Goal: Complete application form

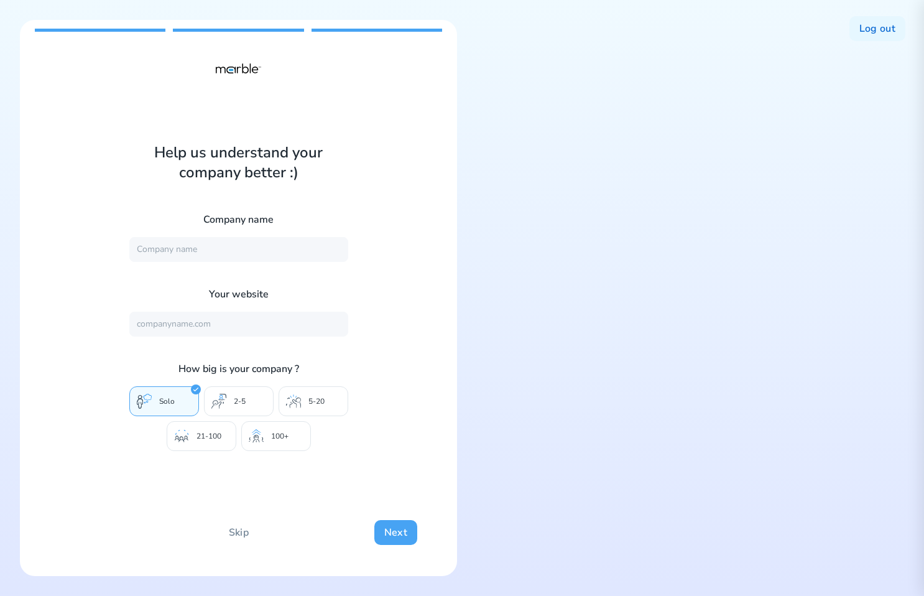
click at [391, 533] on button "Next" at bounding box center [395, 532] width 43 height 25
click at [91, 537] on button "Back" at bounding box center [82, 533] width 44 height 26
click at [92, 537] on button "Back" at bounding box center [82, 533] width 44 height 26
click at [396, 537] on button "Next" at bounding box center [395, 532] width 43 height 25
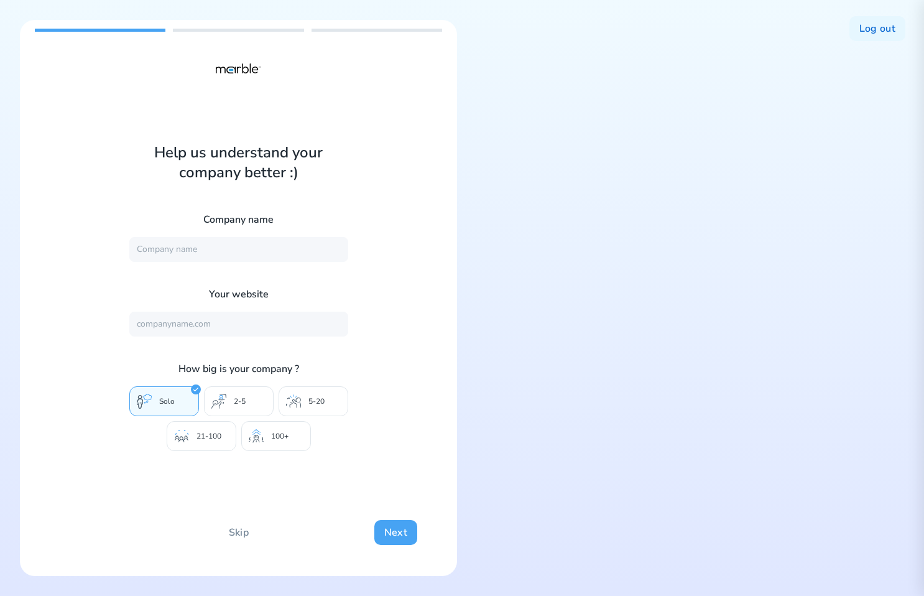
click at [384, 536] on button "Next" at bounding box center [395, 532] width 43 height 25
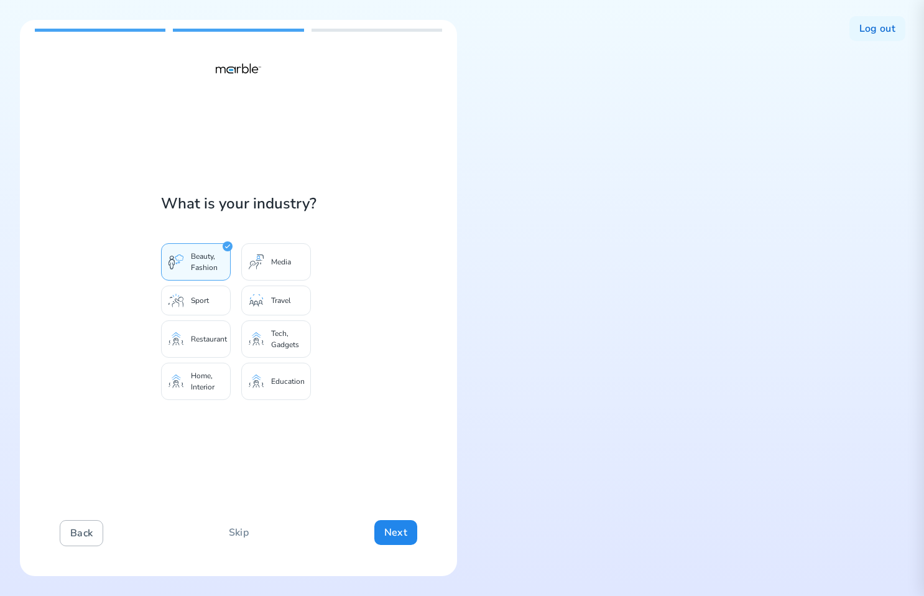
click at [84, 534] on button "Back" at bounding box center [82, 533] width 44 height 26
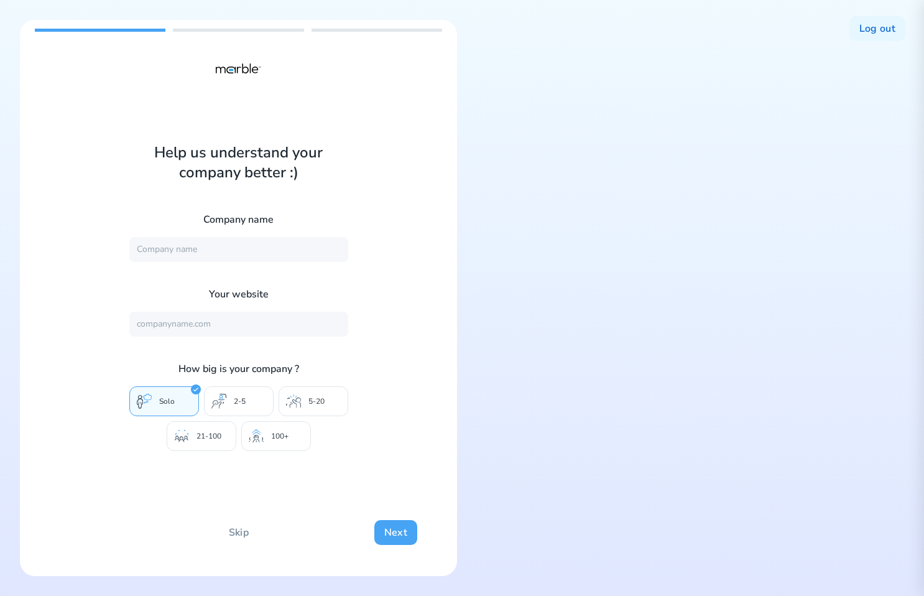
click at [386, 526] on button "Next" at bounding box center [395, 532] width 43 height 25
click at [393, 529] on button "Next" at bounding box center [395, 532] width 43 height 25
click at [391, 542] on button "Next" at bounding box center [395, 532] width 43 height 25
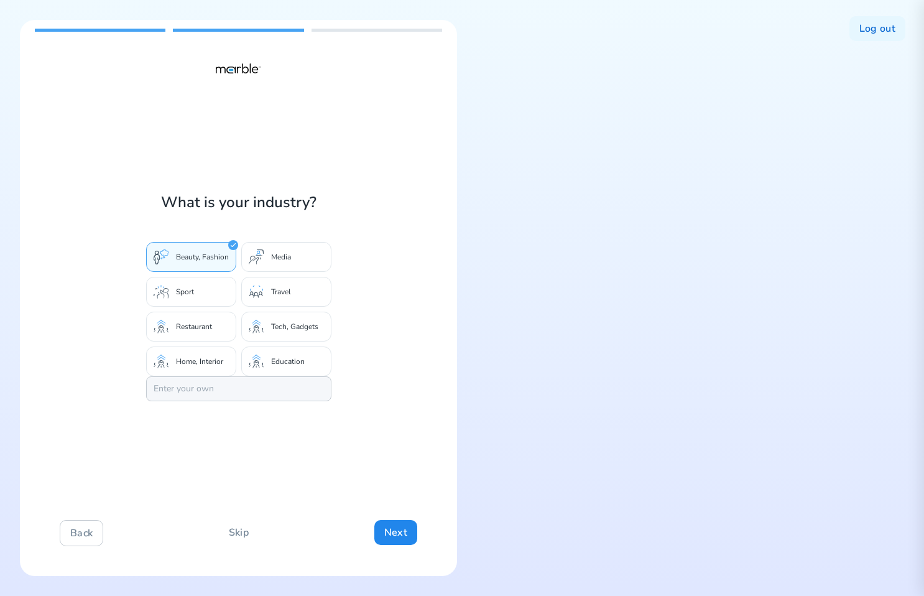
click at [300, 399] on input at bounding box center [238, 388] width 185 height 25
click at [389, 416] on div "What is your industry? Beauty, Fashion Media Sport Travel Restaurant Tech, Gadg…" at bounding box center [238, 298] width 437 height 556
click at [89, 530] on button "Back" at bounding box center [82, 533] width 44 height 26
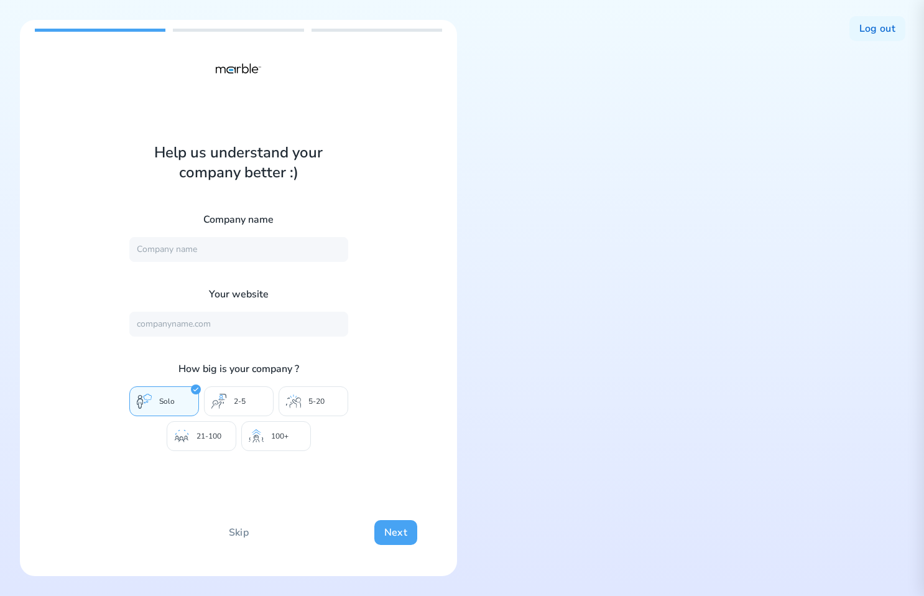
click at [398, 534] on button "Next" at bounding box center [395, 532] width 43 height 25
click at [389, 539] on button "Next" at bounding box center [395, 532] width 43 height 25
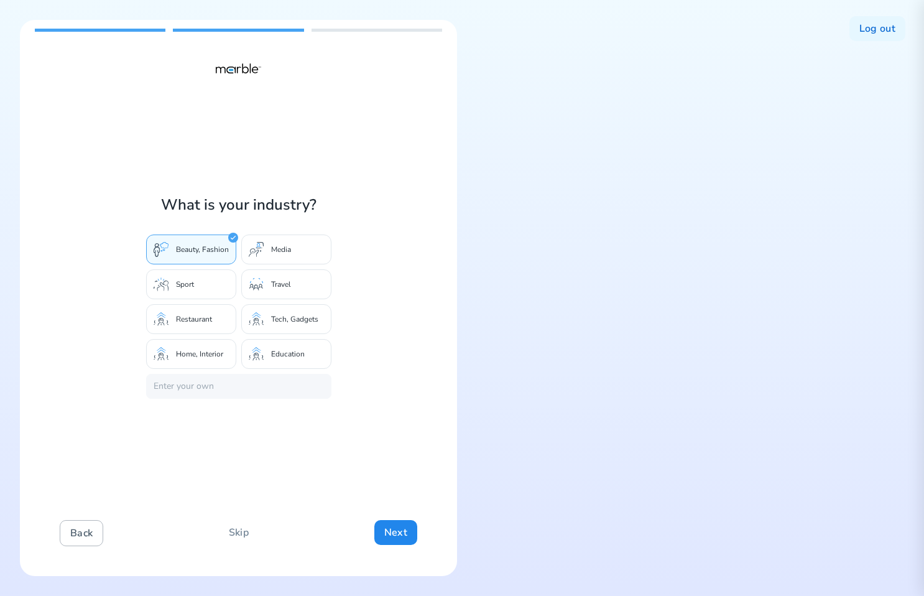
click at [78, 534] on button "Back" at bounding box center [82, 533] width 44 height 26
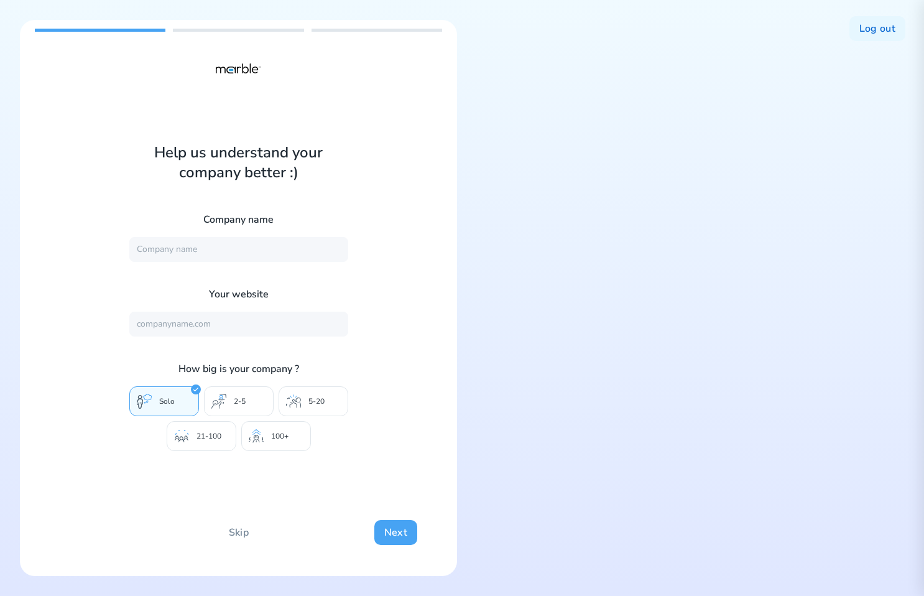
click at [404, 534] on button "Next" at bounding box center [395, 532] width 43 height 25
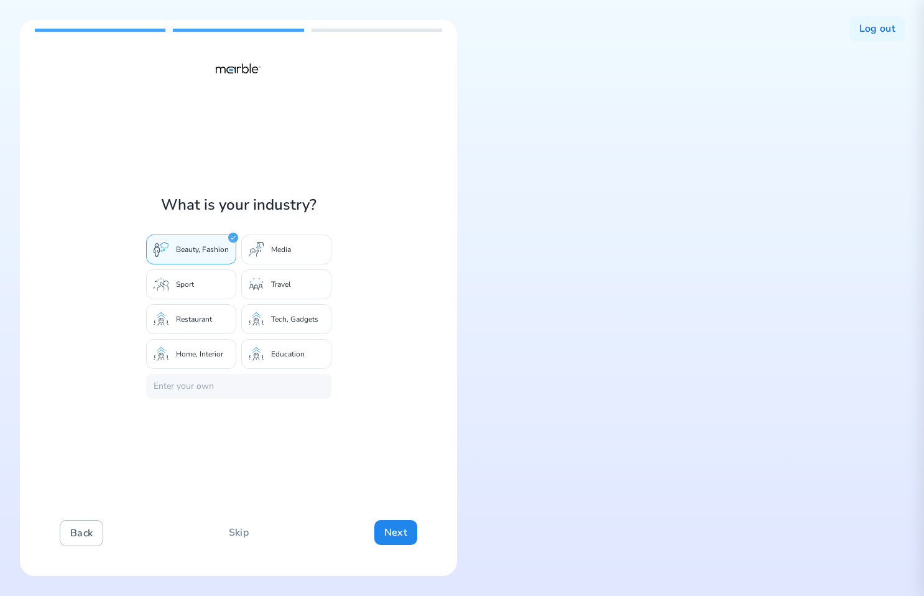
click at [86, 536] on button "Back" at bounding box center [82, 533] width 44 height 26
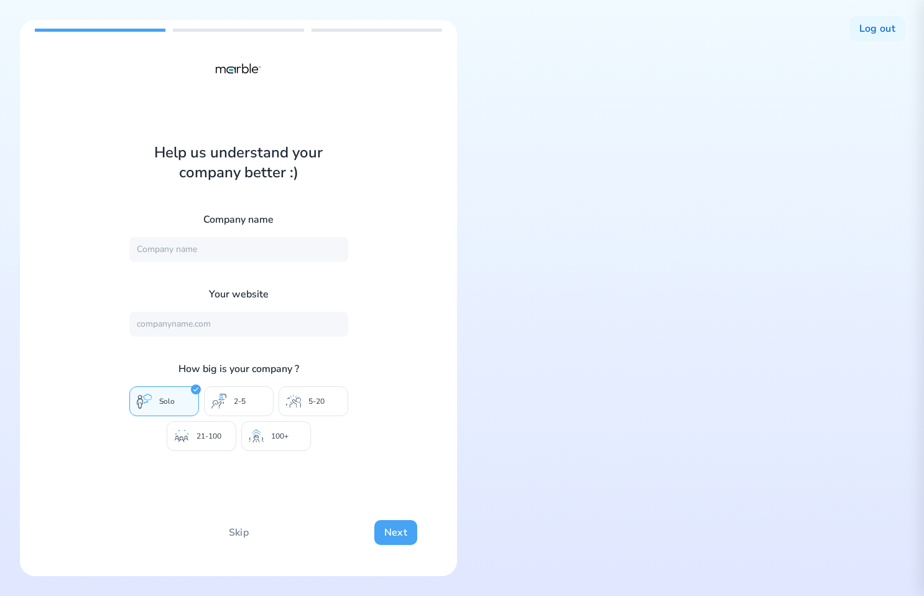
click at [382, 523] on button "Next" at bounding box center [395, 532] width 43 height 25
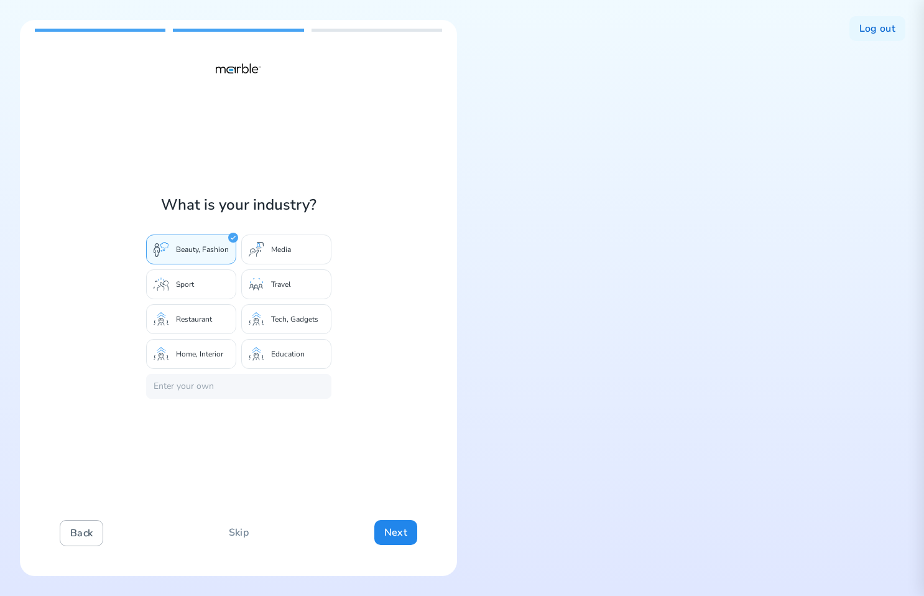
click at [78, 529] on button "Back" at bounding box center [82, 533] width 44 height 26
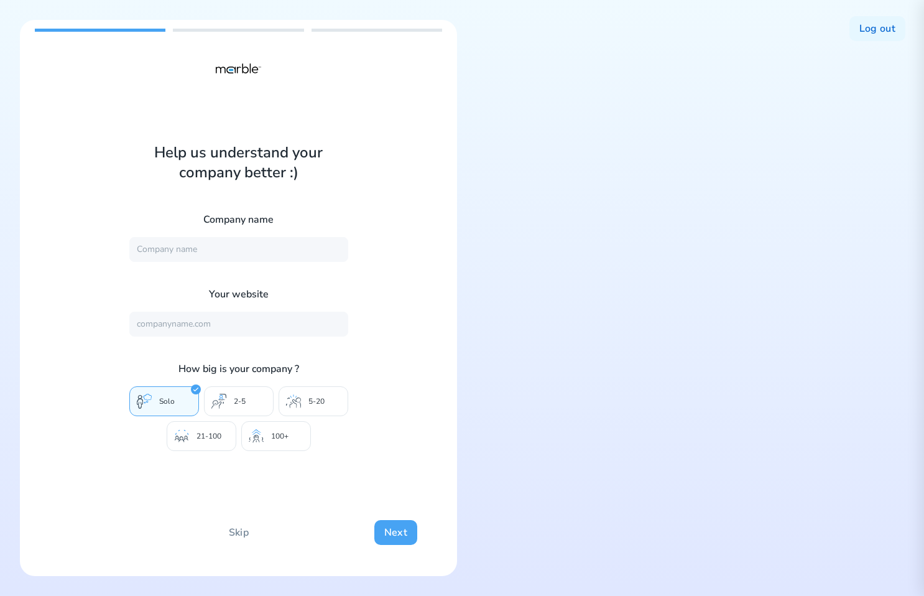
click at [392, 526] on button "Next" at bounding box center [395, 532] width 43 height 25
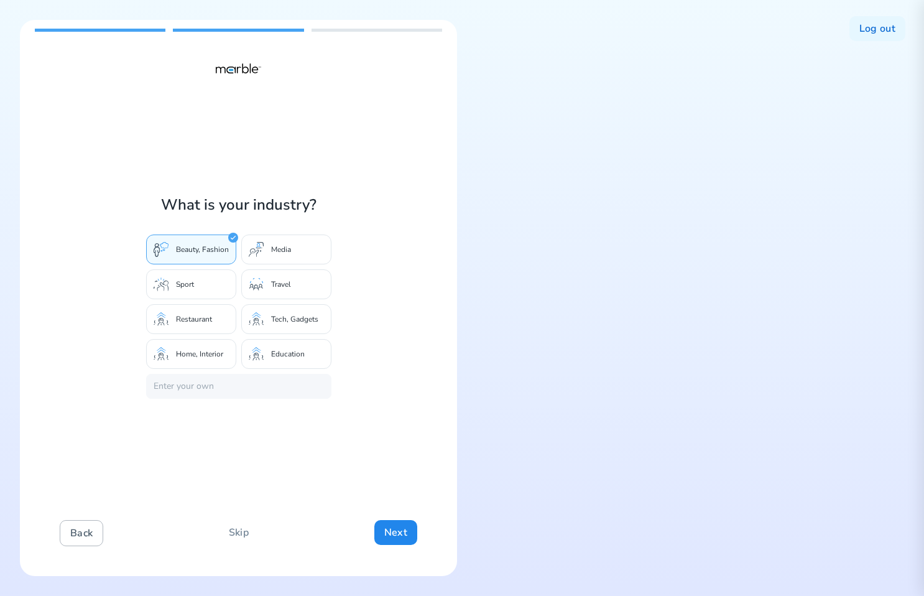
click at [80, 537] on button "Back" at bounding box center [82, 533] width 44 height 26
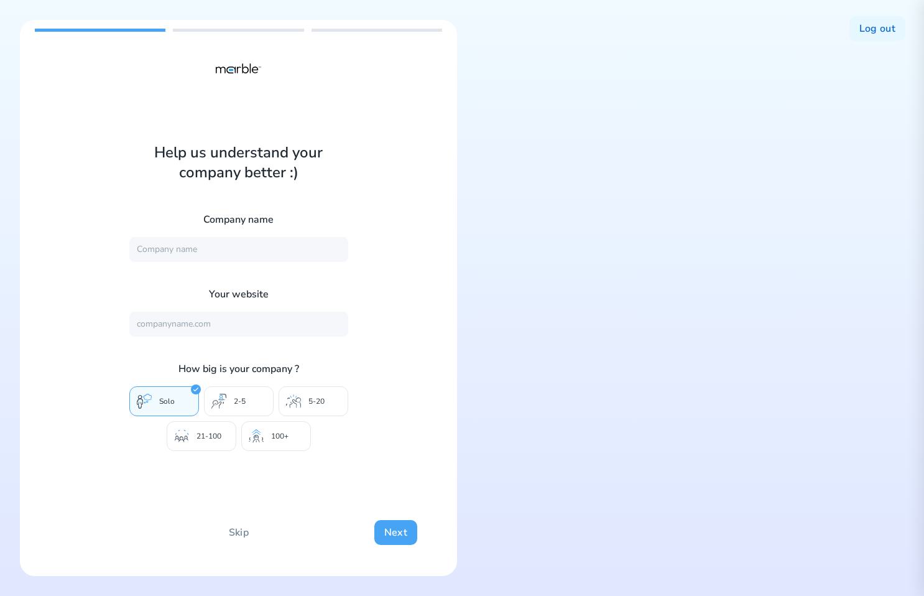
click at [389, 535] on button "Next" at bounding box center [395, 532] width 43 height 25
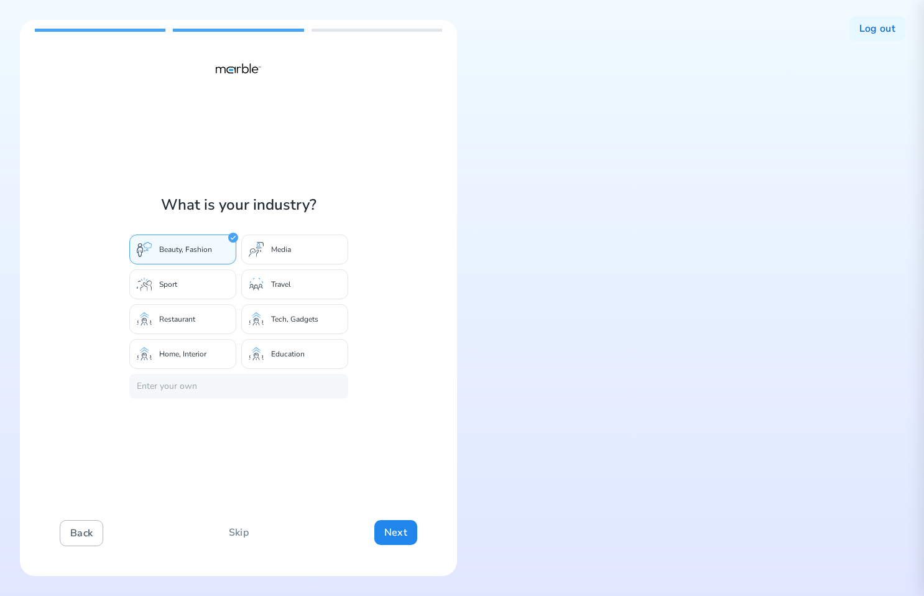
click at [87, 537] on button "Back" at bounding box center [82, 533] width 44 height 26
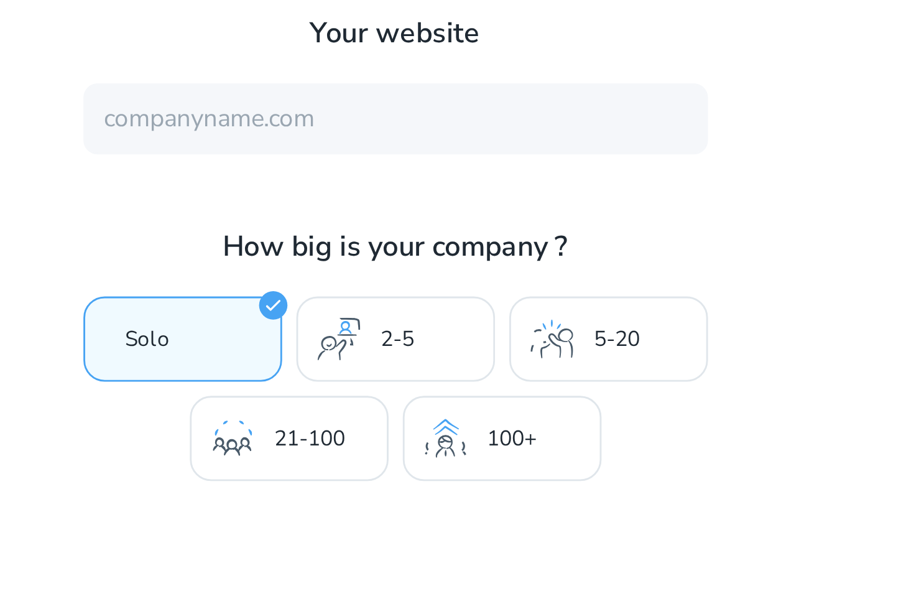
click at [222, 396] on icon at bounding box center [219, 401] width 15 height 15
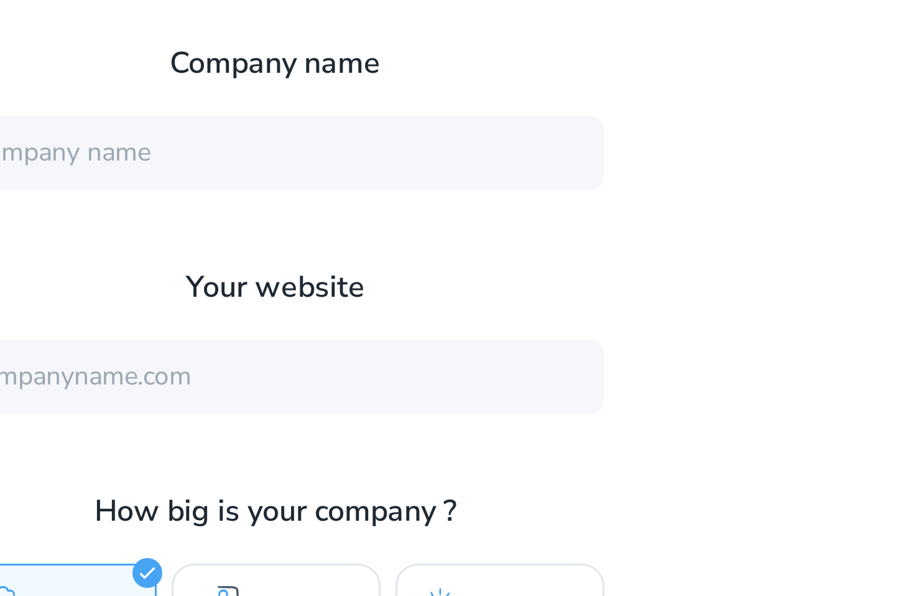
click at [394, 279] on div "Help us understand your company better :) Company name Your website How big is …" at bounding box center [238, 298] width 437 height 556
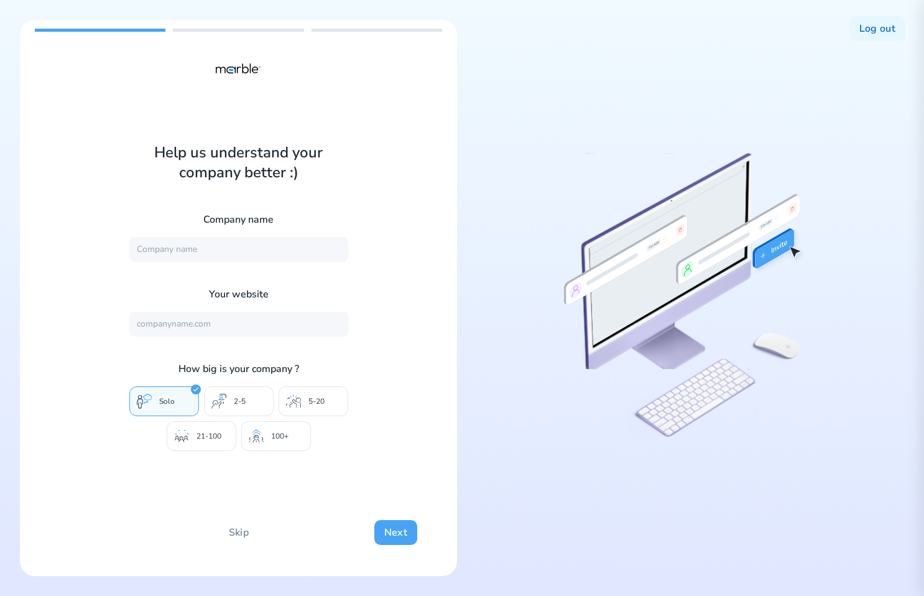
click at [393, 533] on button "Next" at bounding box center [395, 532] width 43 height 25
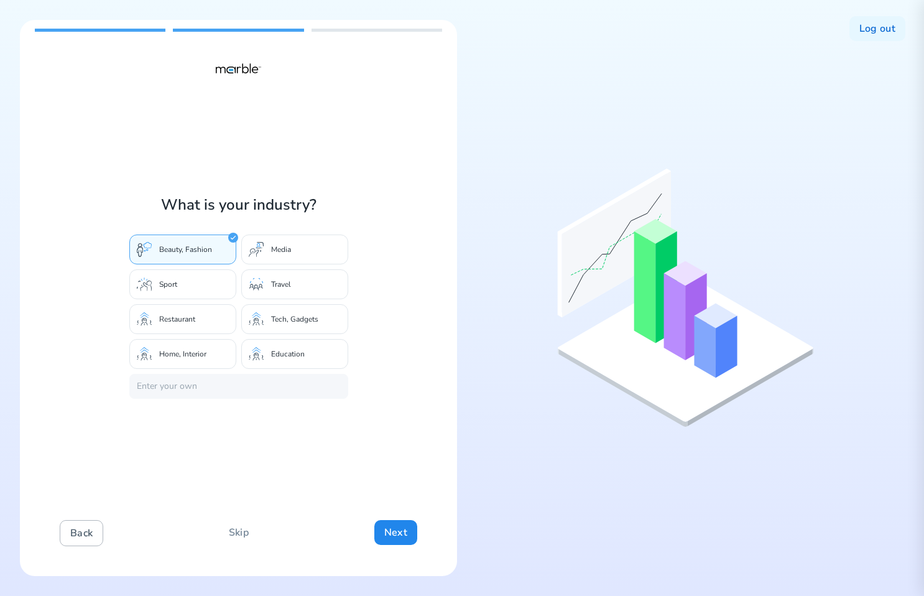
click at [92, 533] on button "Back" at bounding box center [82, 533] width 44 height 26
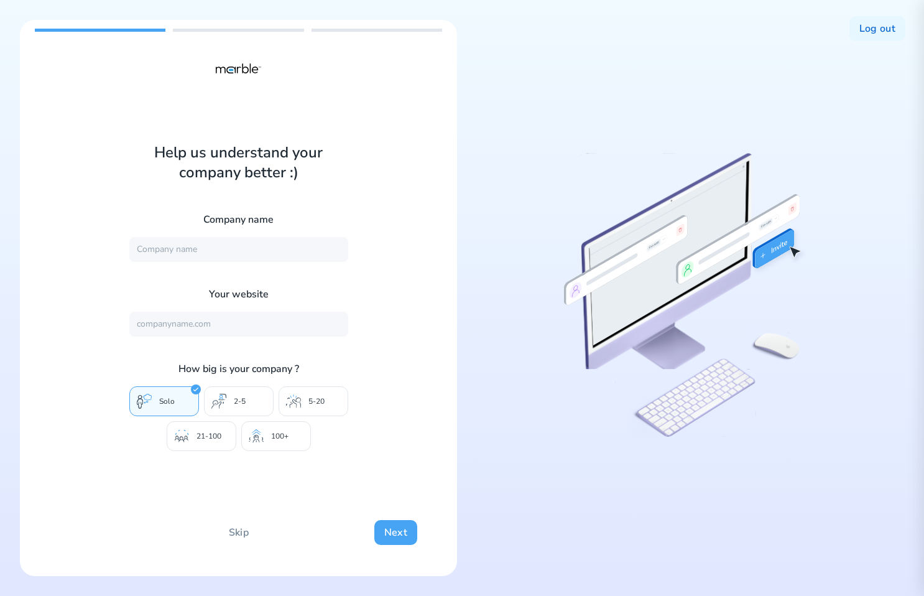
click at [405, 535] on button "Next" at bounding box center [395, 532] width 43 height 25
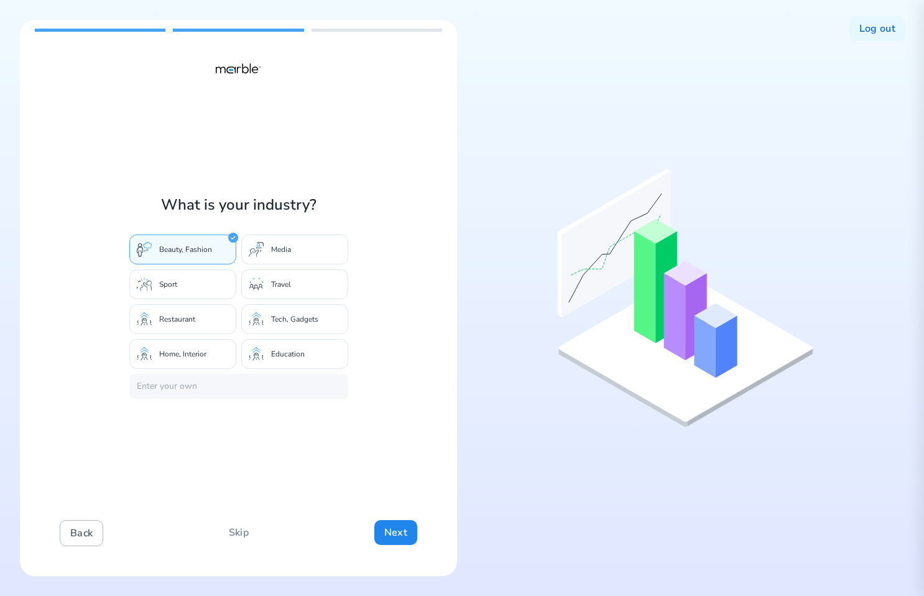
click at [82, 532] on button "Back" at bounding box center [82, 533] width 44 height 26
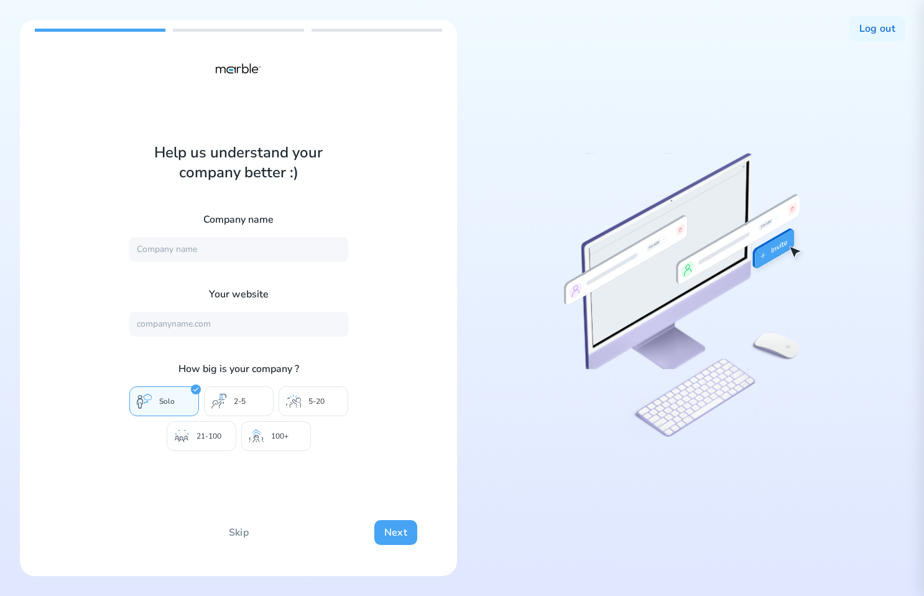
click at [390, 531] on button "Next" at bounding box center [395, 532] width 43 height 25
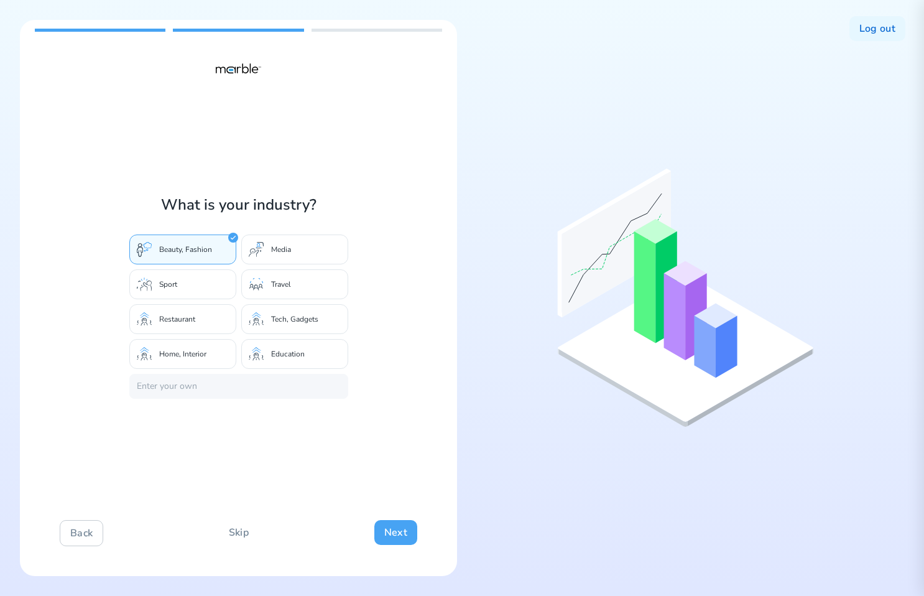
click at [394, 528] on button "Next" at bounding box center [395, 532] width 43 height 25
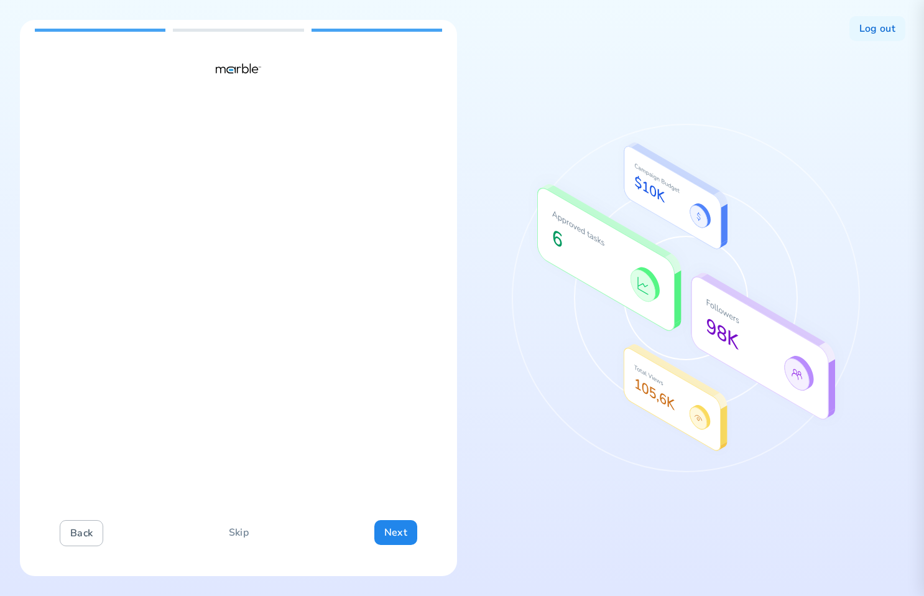
click at [83, 536] on button "Back" at bounding box center [82, 533] width 44 height 26
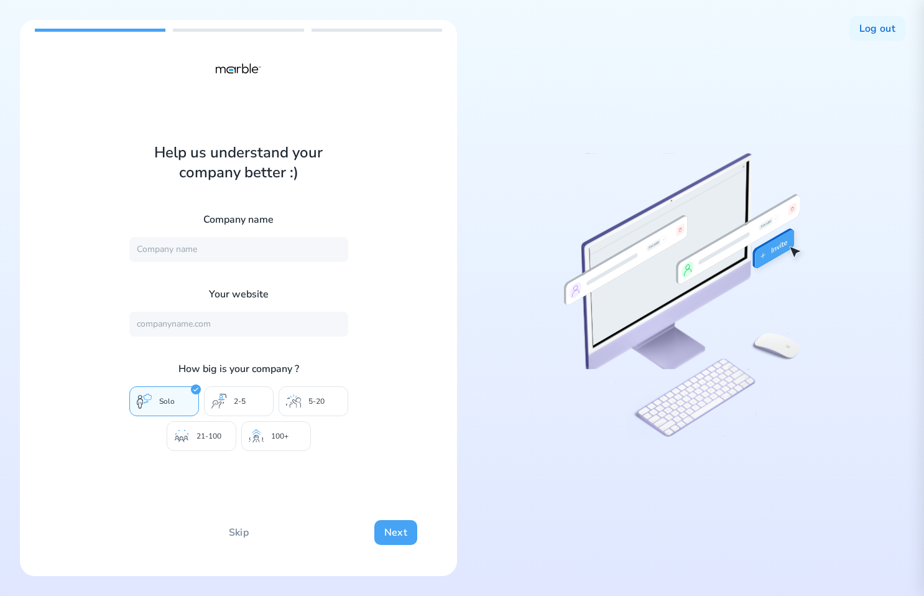
click at [400, 537] on button "Next" at bounding box center [395, 532] width 43 height 25
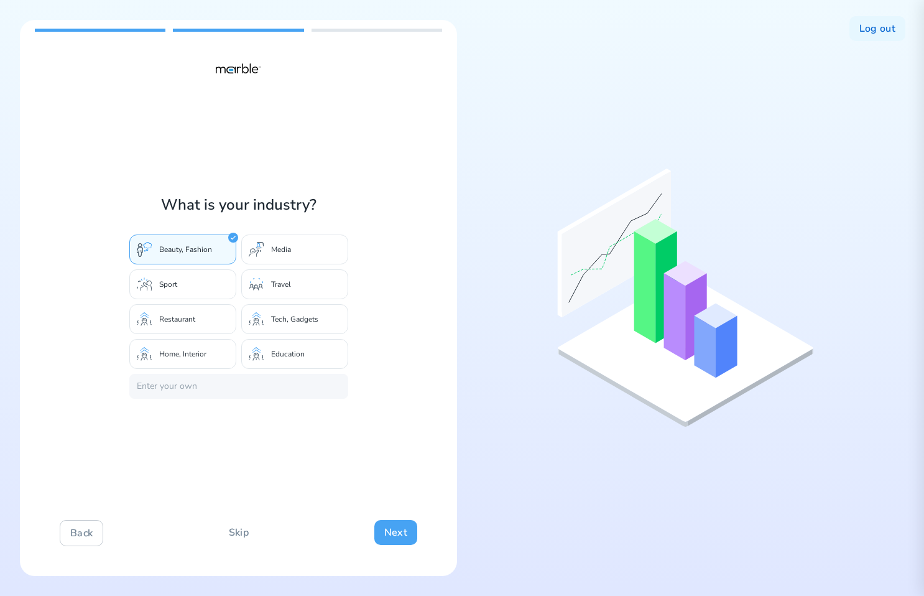
click at [400, 537] on button "Next" at bounding box center [395, 532] width 43 height 25
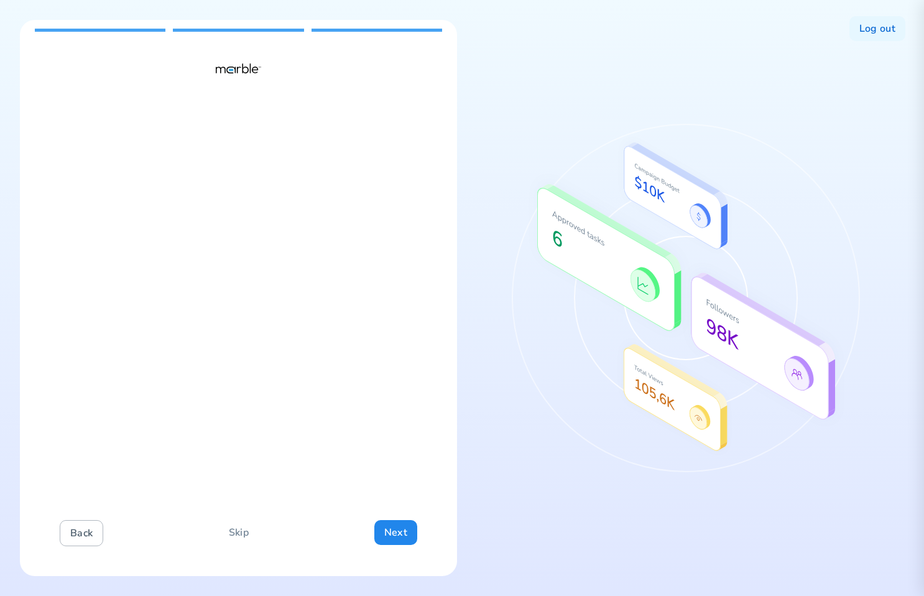
click at [75, 536] on button "Back" at bounding box center [82, 533] width 44 height 26
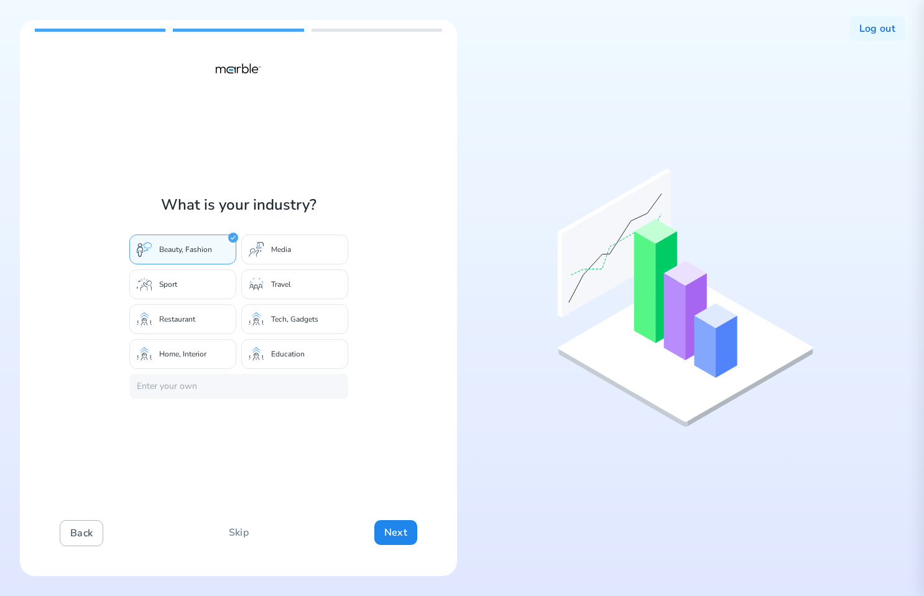
click at [75, 536] on button "Back" at bounding box center [82, 533] width 44 height 26
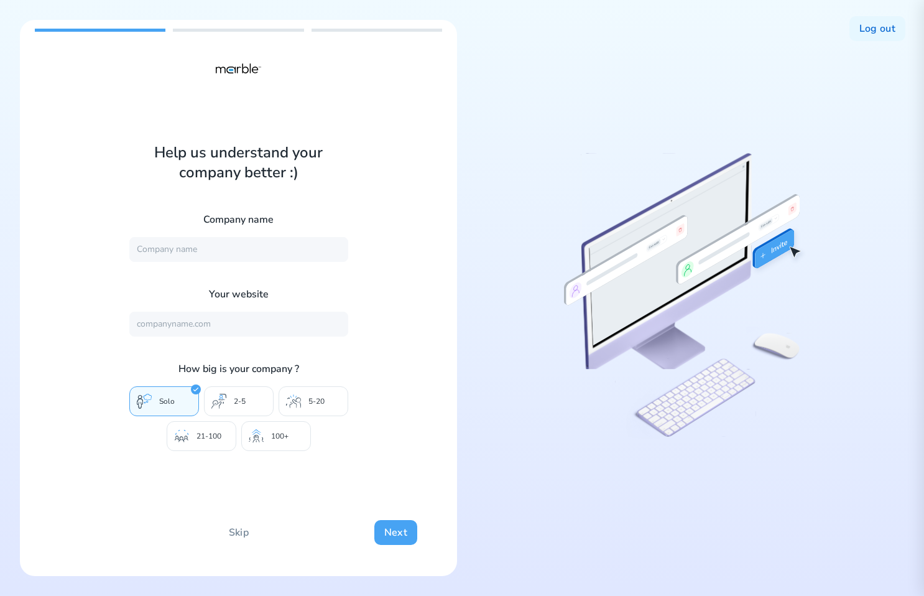
click at [384, 537] on button "Next" at bounding box center [395, 532] width 43 height 25
click at [398, 526] on button "Next" at bounding box center [395, 532] width 43 height 25
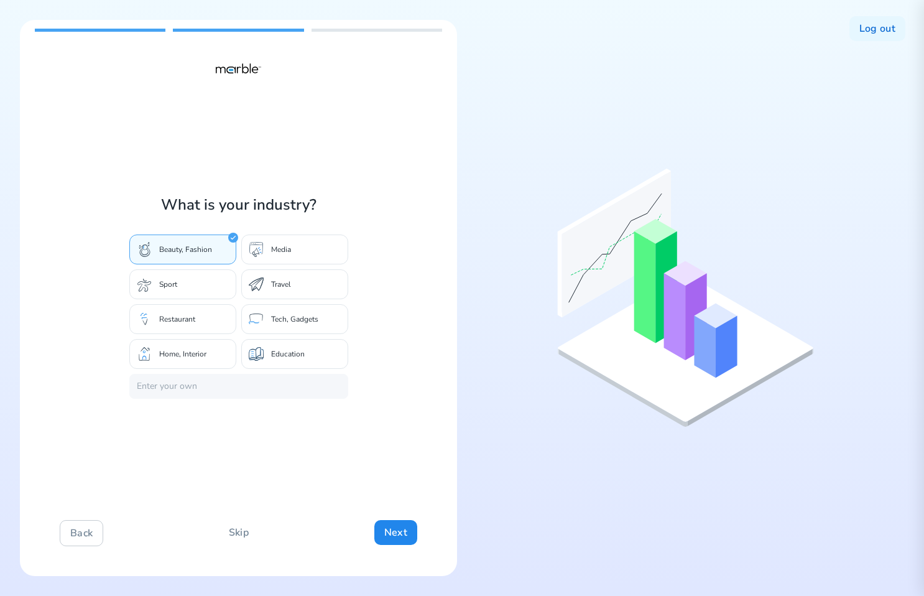
click at [432, 421] on div "What is your industry? Beauty, Fashion Media Sport Travel Restaurant Tech, Gadg…" at bounding box center [238, 298] width 437 height 556
click at [395, 537] on button "Next" at bounding box center [395, 532] width 43 height 25
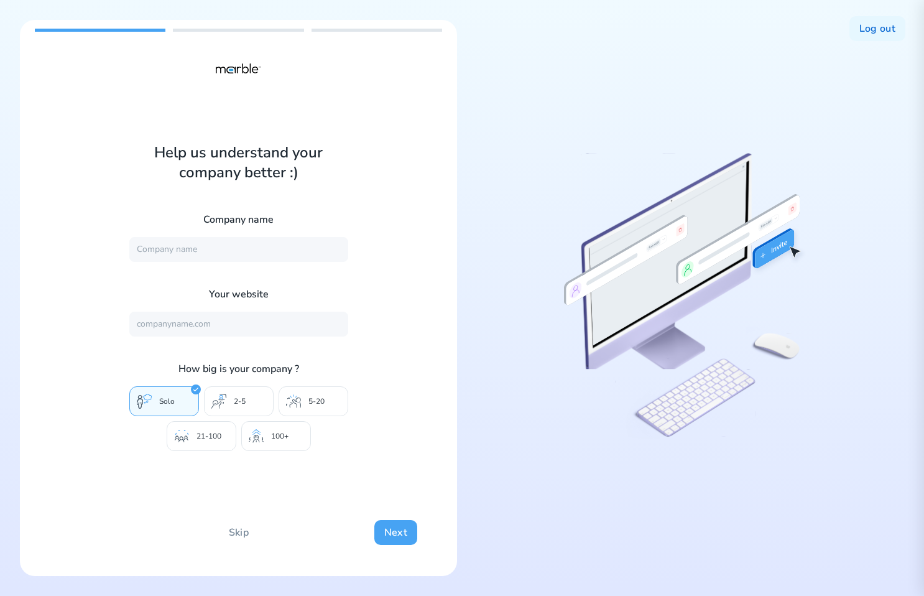
click at [393, 536] on button "Next" at bounding box center [395, 532] width 43 height 25
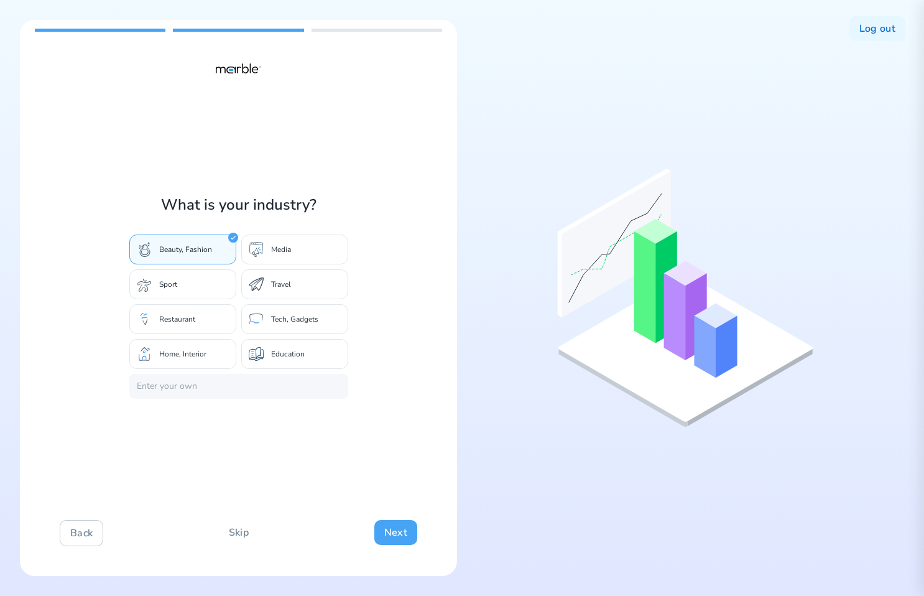
click at [393, 536] on button "Next" at bounding box center [395, 532] width 43 height 25
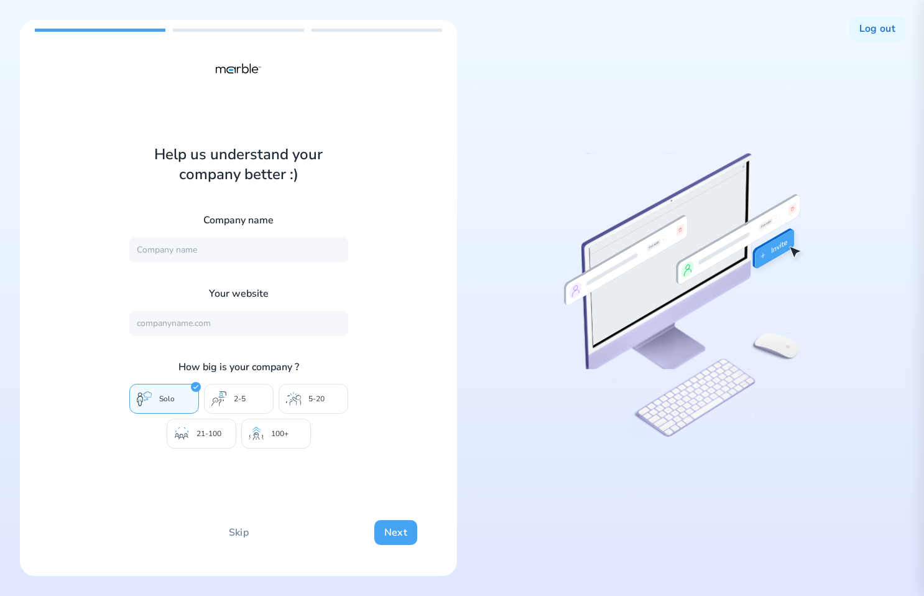
click at [380, 531] on button "Next" at bounding box center [395, 532] width 43 height 25
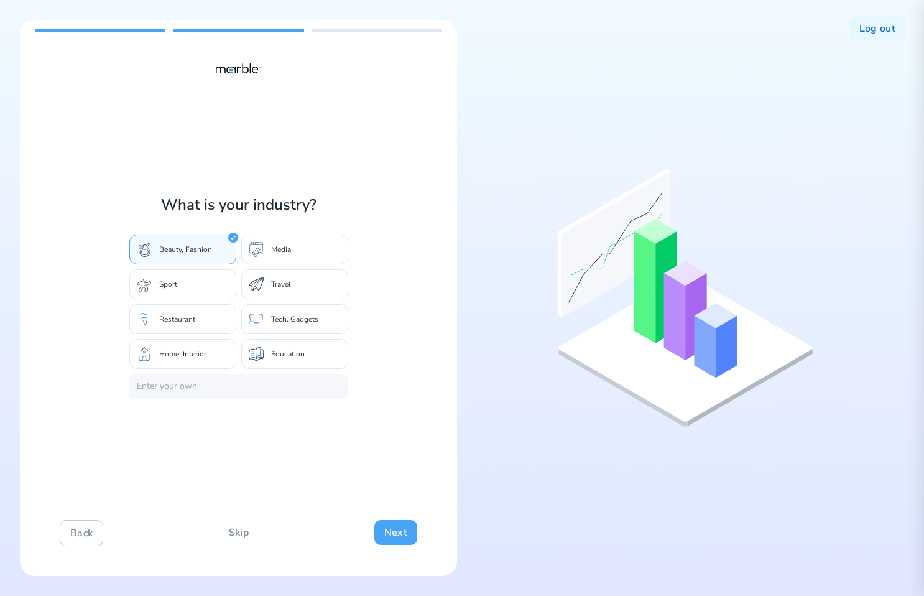
click at [384, 534] on button "Next" at bounding box center [395, 532] width 43 height 25
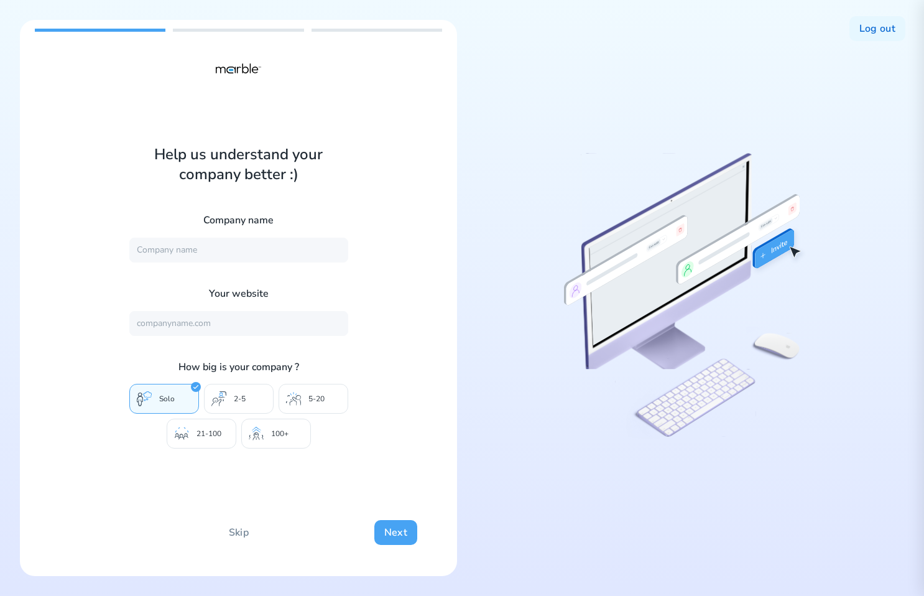
click at [387, 533] on button "Next" at bounding box center [395, 532] width 43 height 25
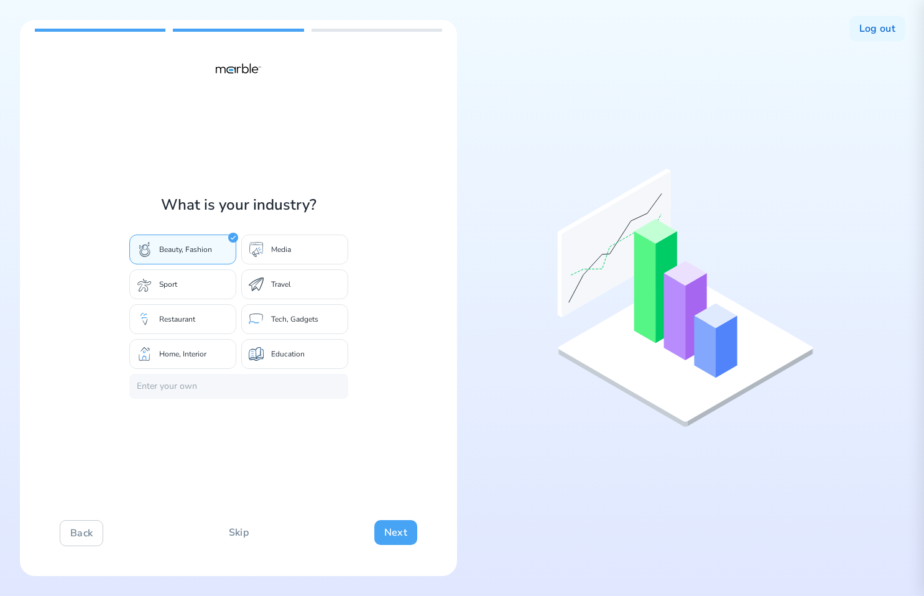
click at [395, 525] on button "Next" at bounding box center [395, 532] width 43 height 25
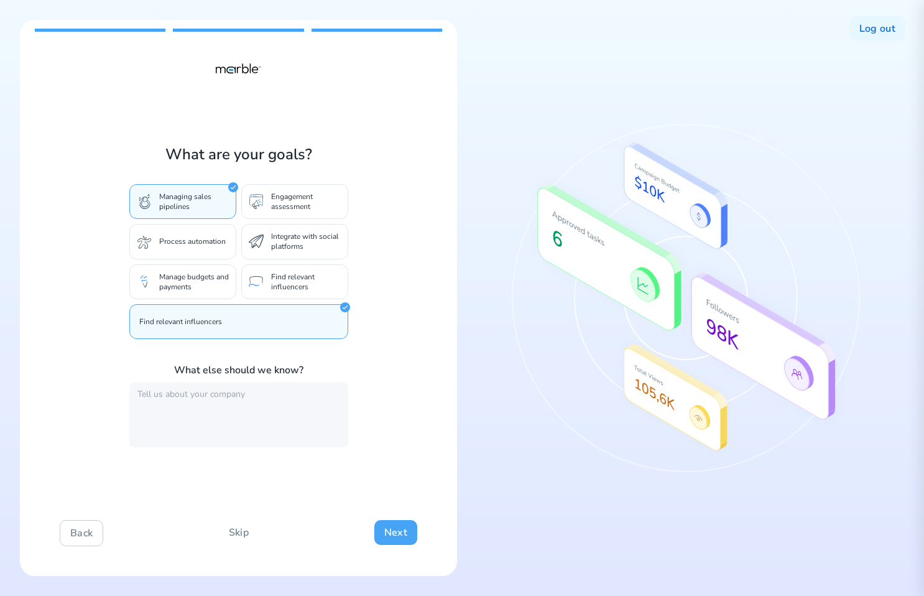
click at [395, 525] on button "Next" at bounding box center [395, 532] width 43 height 25
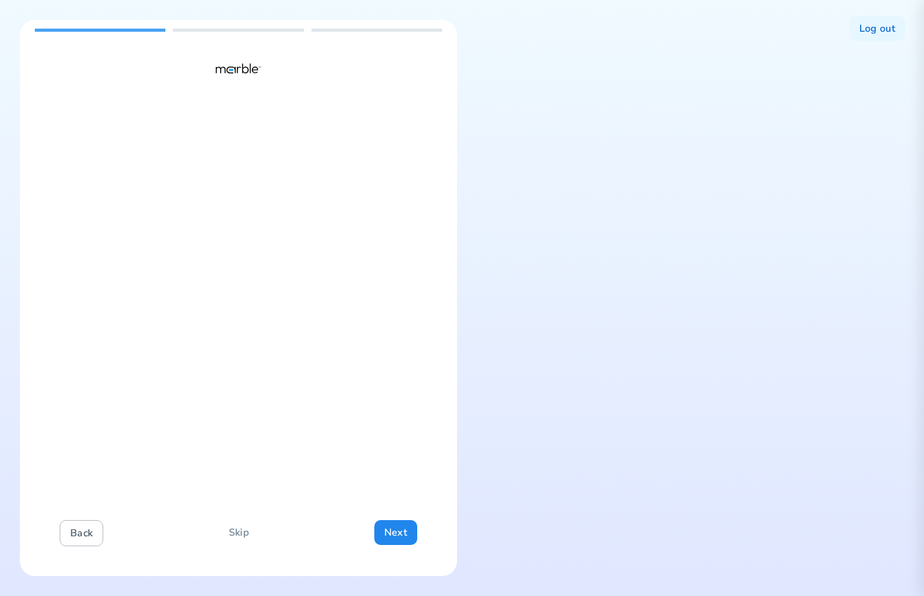
click at [92, 531] on button "Back" at bounding box center [82, 533] width 44 height 26
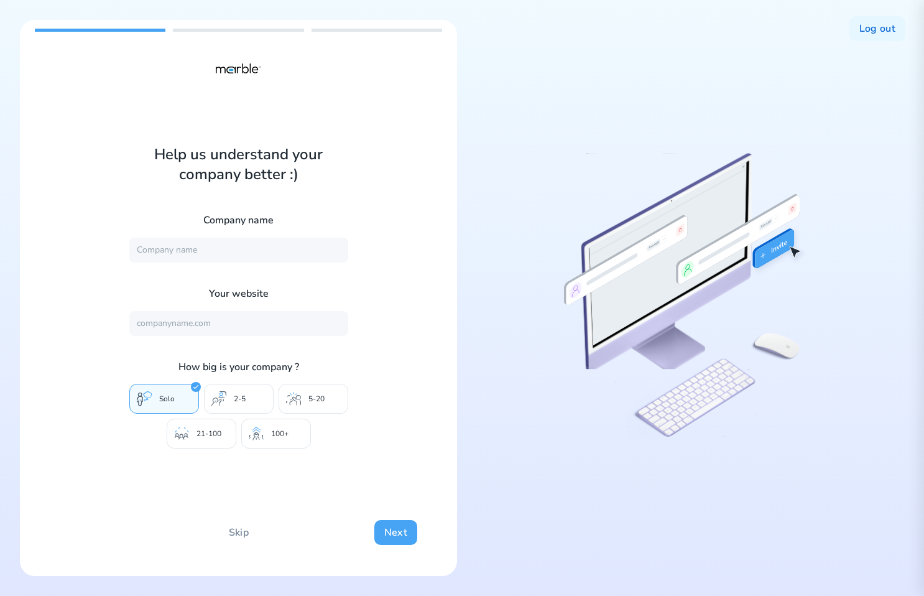
click at [396, 534] on button "Next" at bounding box center [395, 532] width 43 height 25
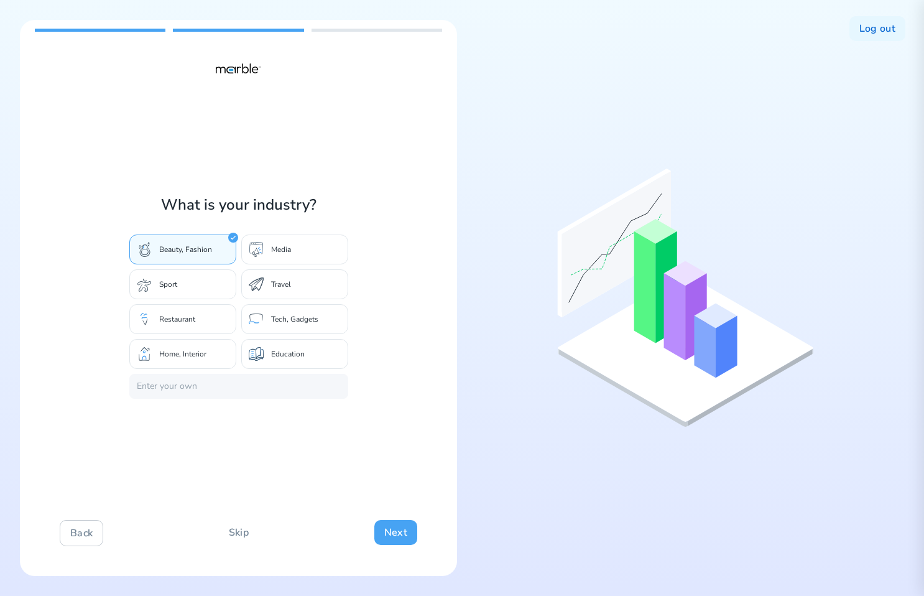
click at [396, 534] on button "Next" at bounding box center [395, 532] width 43 height 25
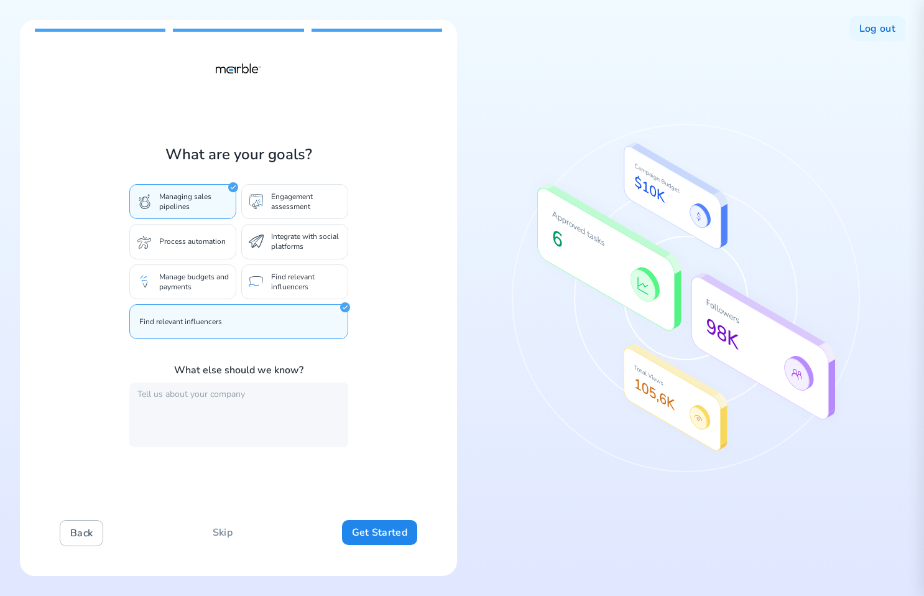
click at [83, 536] on button "Back" at bounding box center [82, 533] width 44 height 26
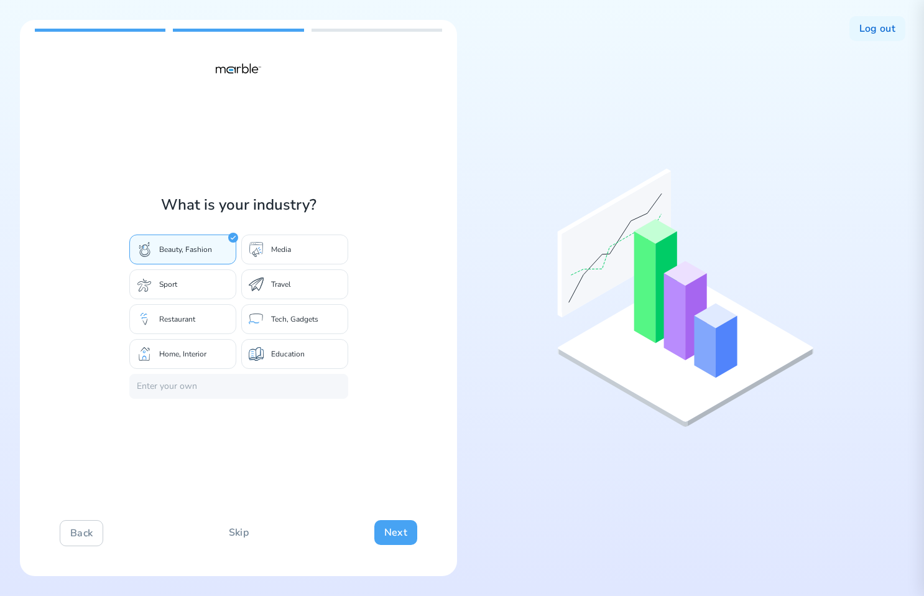
click at [404, 531] on button "Next" at bounding box center [395, 532] width 43 height 25
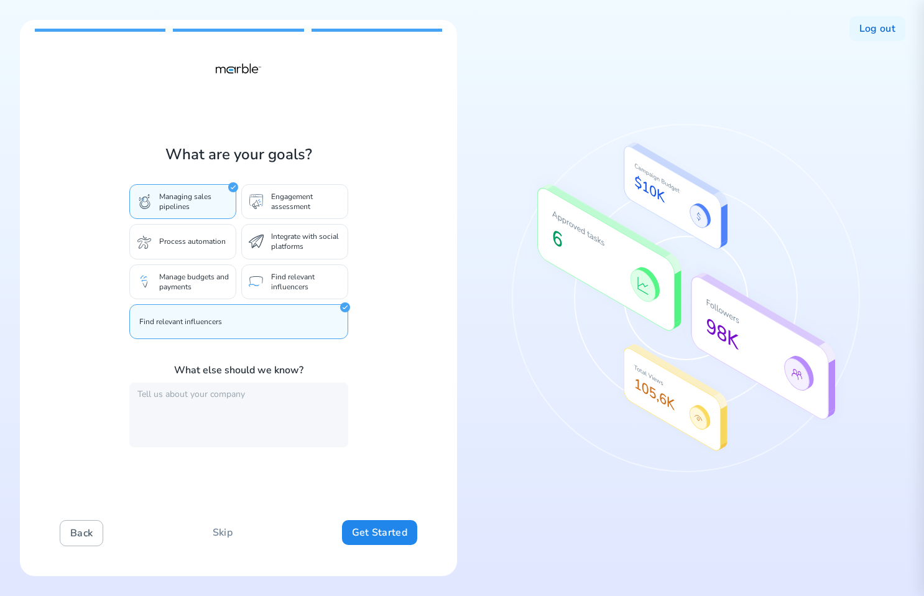
click at [84, 531] on button "Back" at bounding box center [82, 533] width 44 height 26
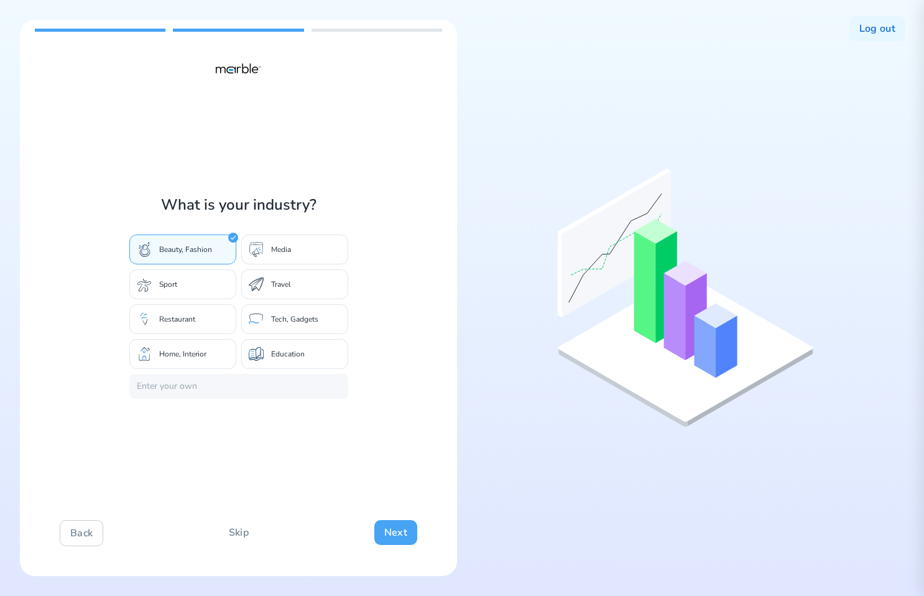
click at [393, 528] on button "Next" at bounding box center [395, 532] width 43 height 25
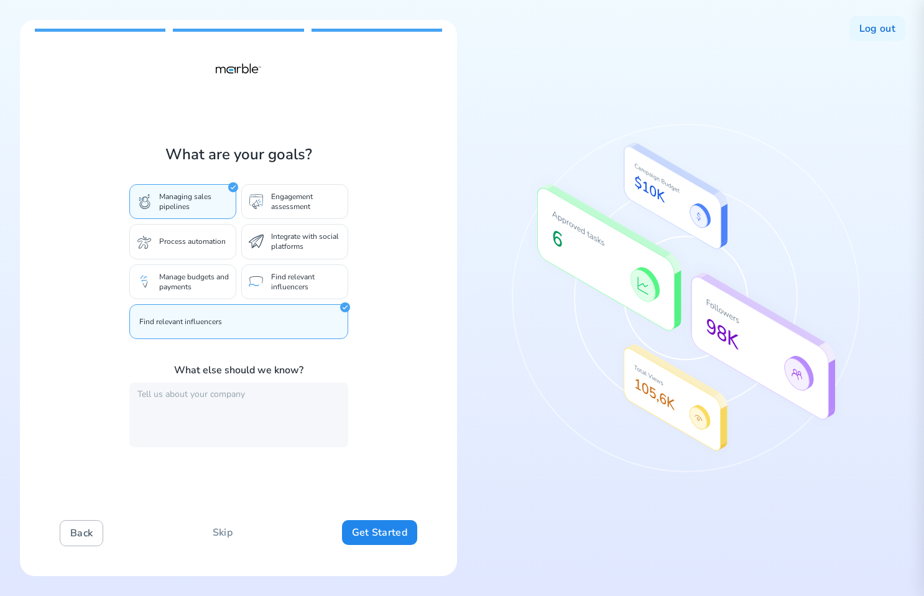
click at [74, 537] on button "Back" at bounding box center [82, 533] width 44 height 26
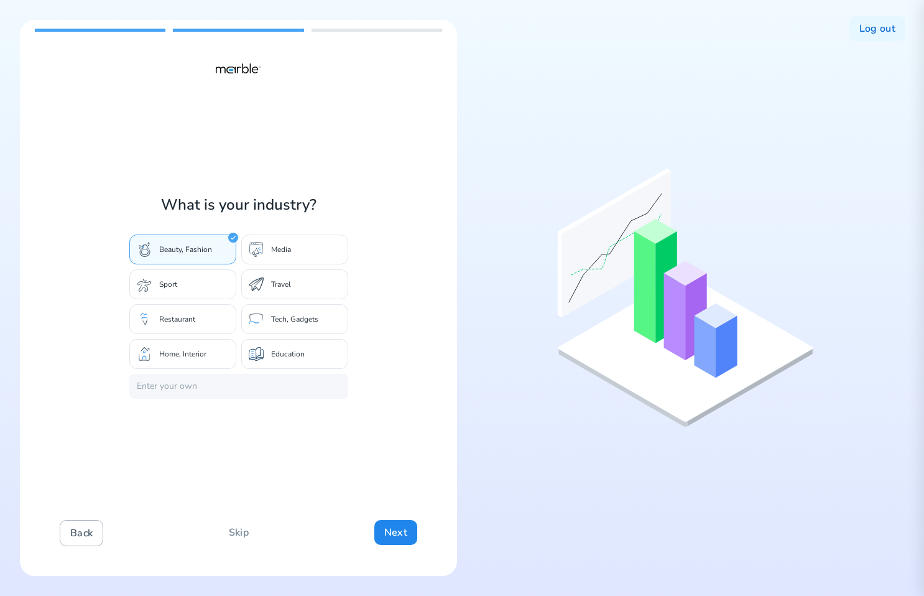
click at [74, 537] on button "Back" at bounding box center [82, 533] width 44 height 26
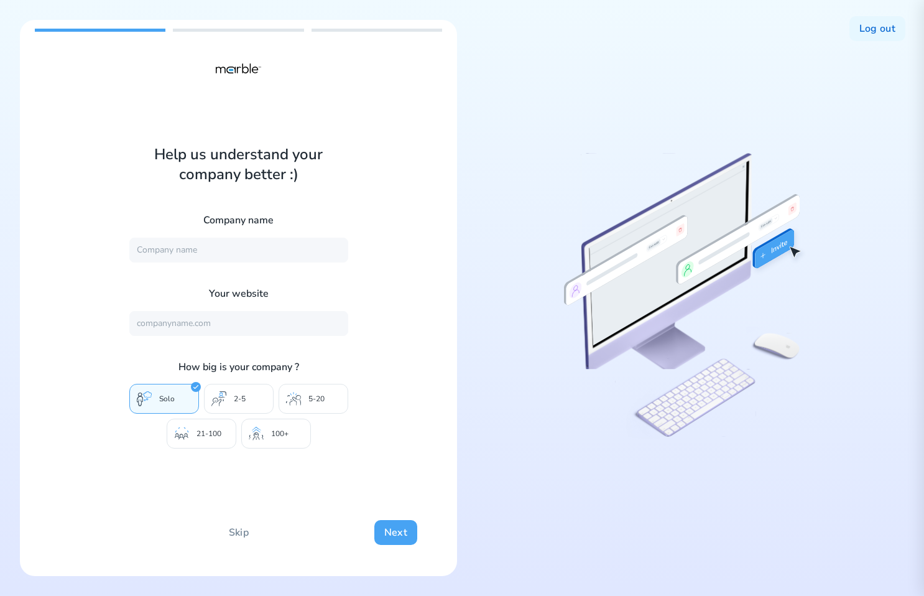
click at [395, 536] on button "Next" at bounding box center [395, 532] width 43 height 25
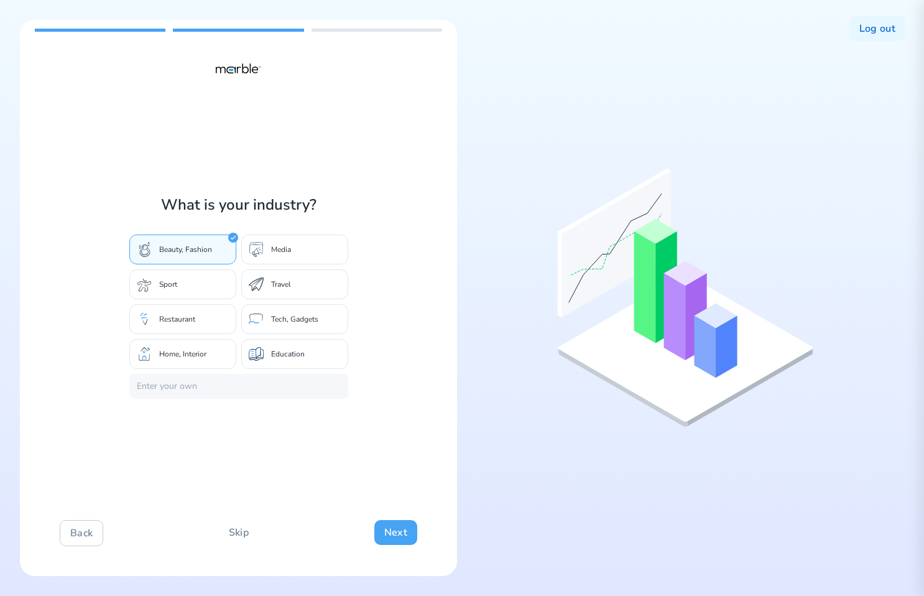
click at [395, 536] on button "Next" at bounding box center [395, 532] width 43 height 25
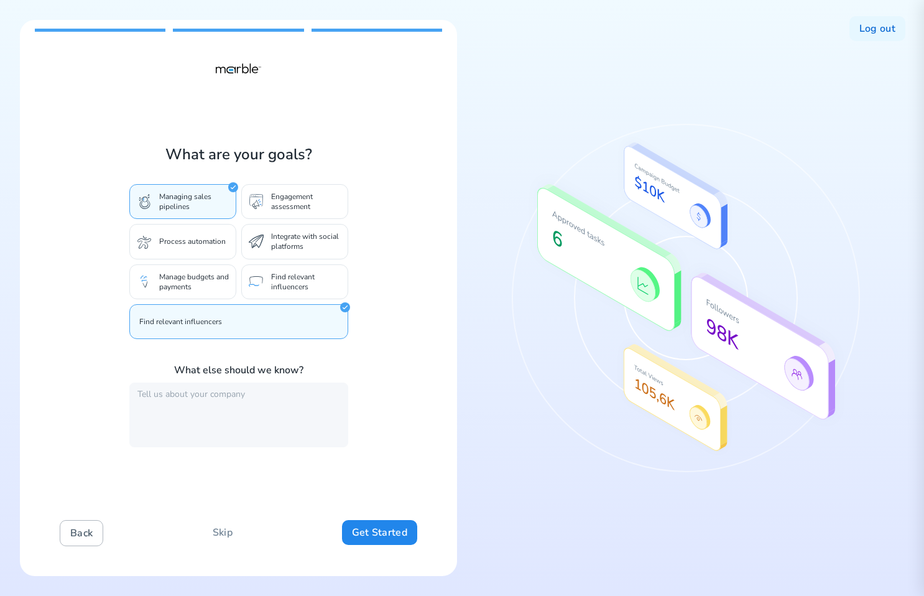
click at [78, 536] on button "Back" at bounding box center [82, 533] width 44 height 26
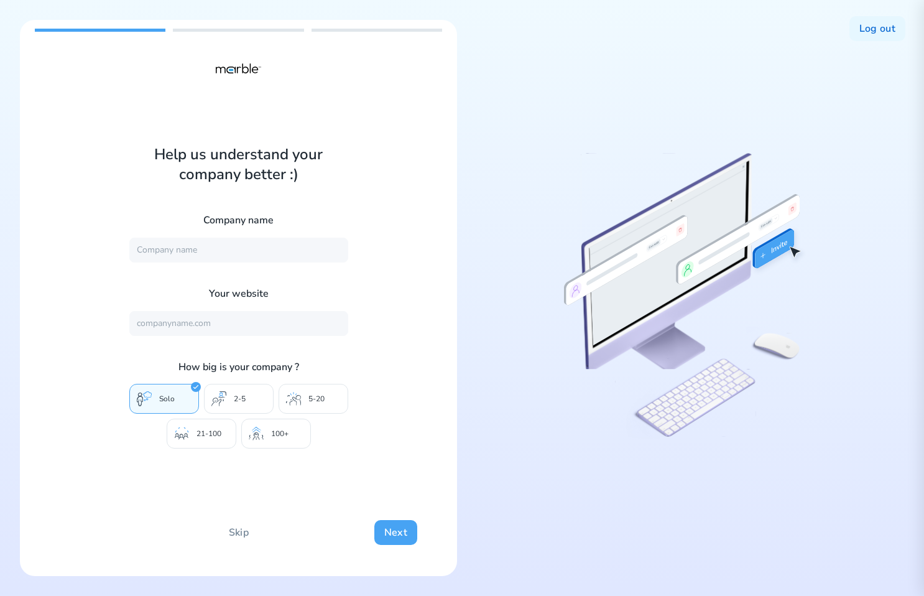
click at [388, 531] on button "Next" at bounding box center [395, 532] width 43 height 25
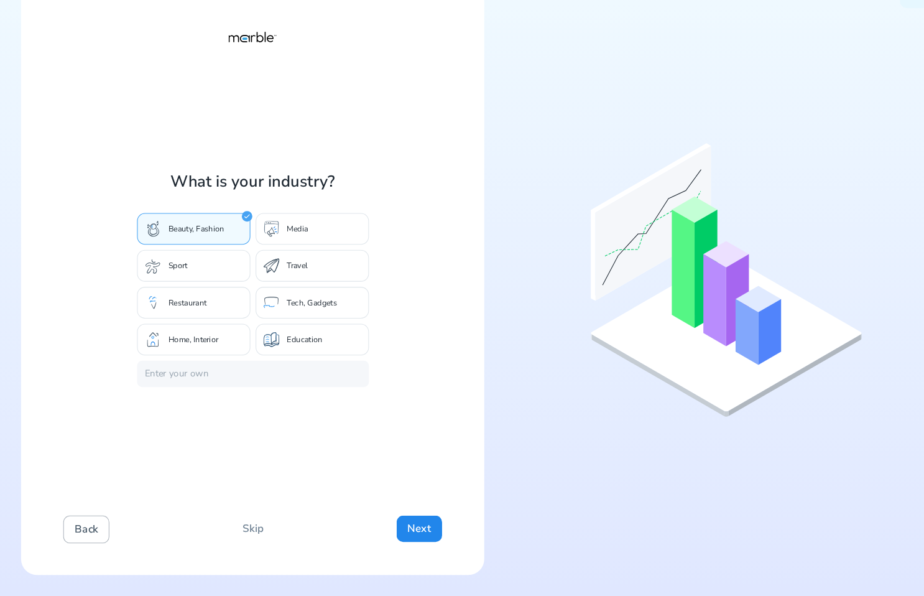
click at [86, 528] on button "Back" at bounding box center [82, 533] width 44 height 26
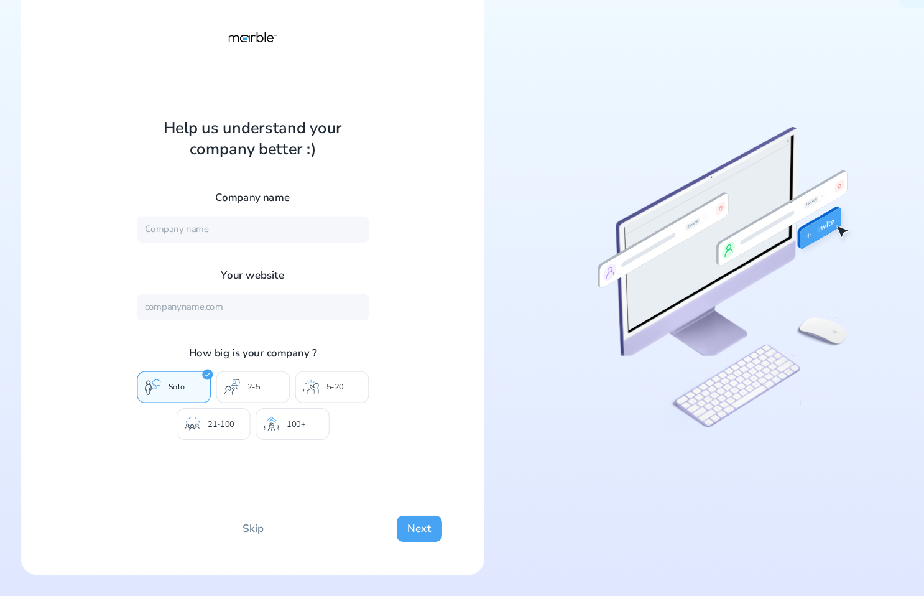
click at [388, 531] on button "Next" at bounding box center [395, 532] width 43 height 25
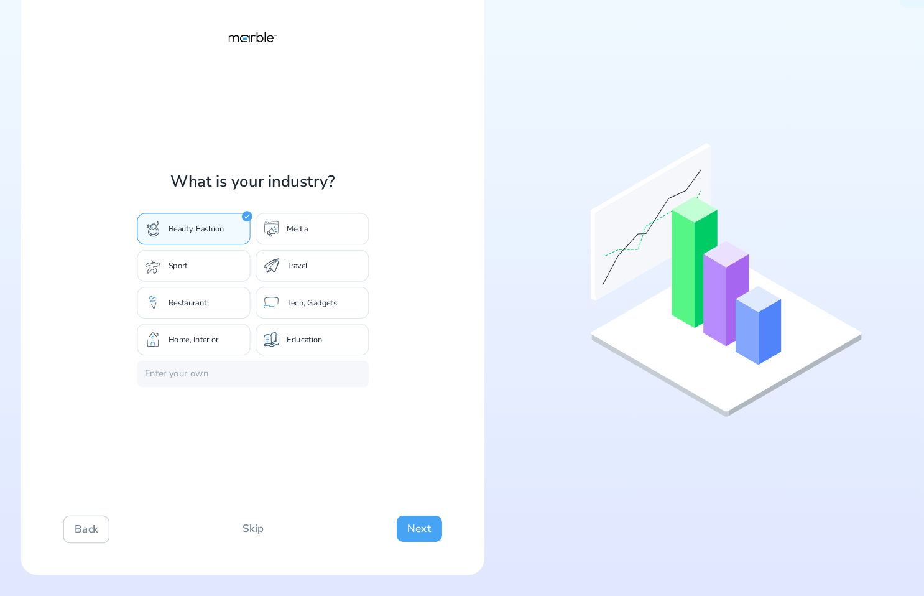
click at [396, 529] on button "Next" at bounding box center [395, 532] width 43 height 25
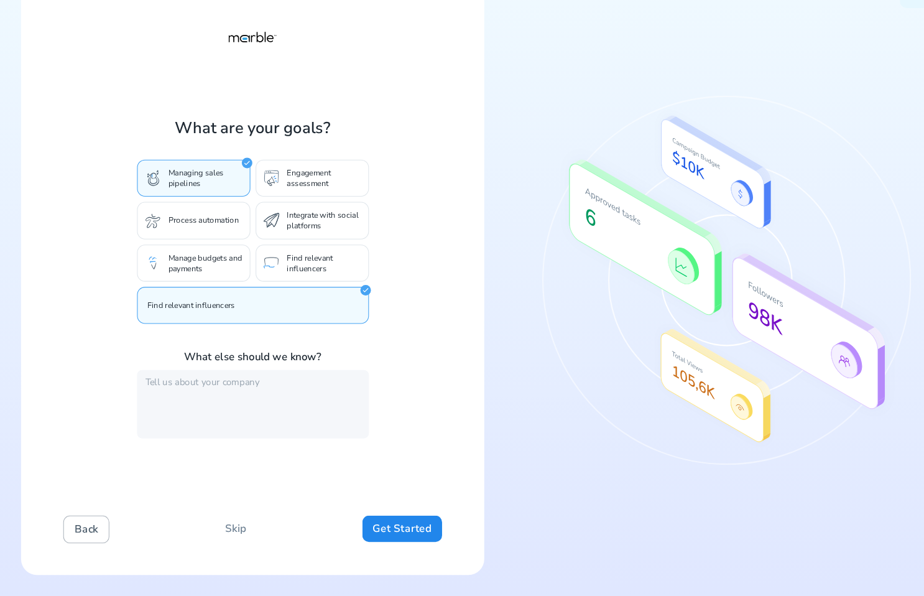
click at [73, 533] on button "Back" at bounding box center [82, 533] width 44 height 26
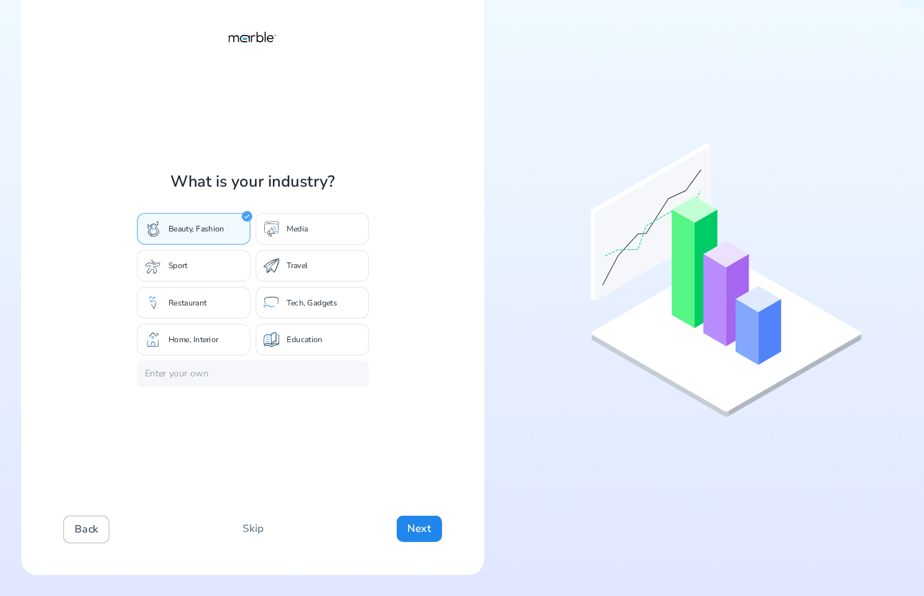
click at [86, 540] on button "Back" at bounding box center [82, 533] width 44 height 26
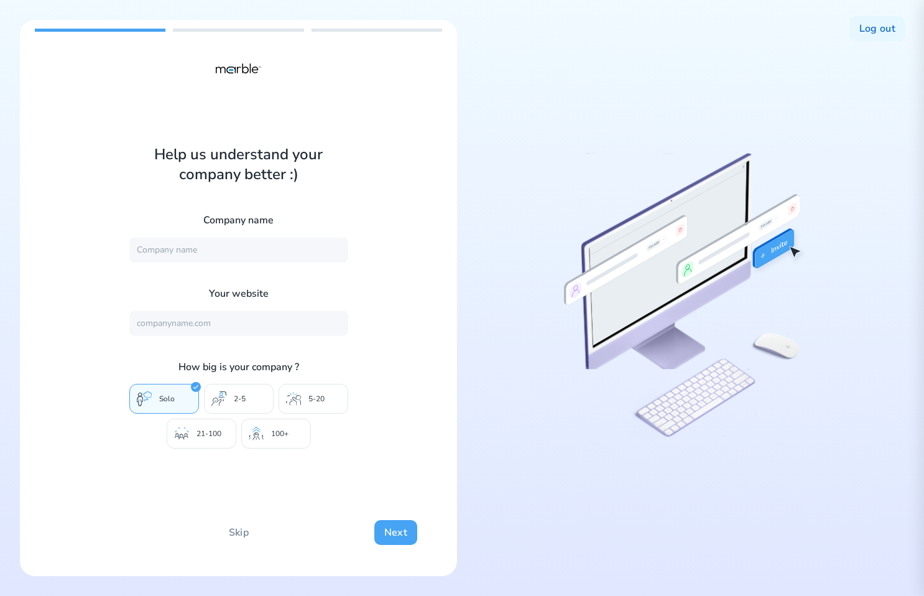
click at [390, 528] on button "Next" at bounding box center [395, 532] width 43 height 25
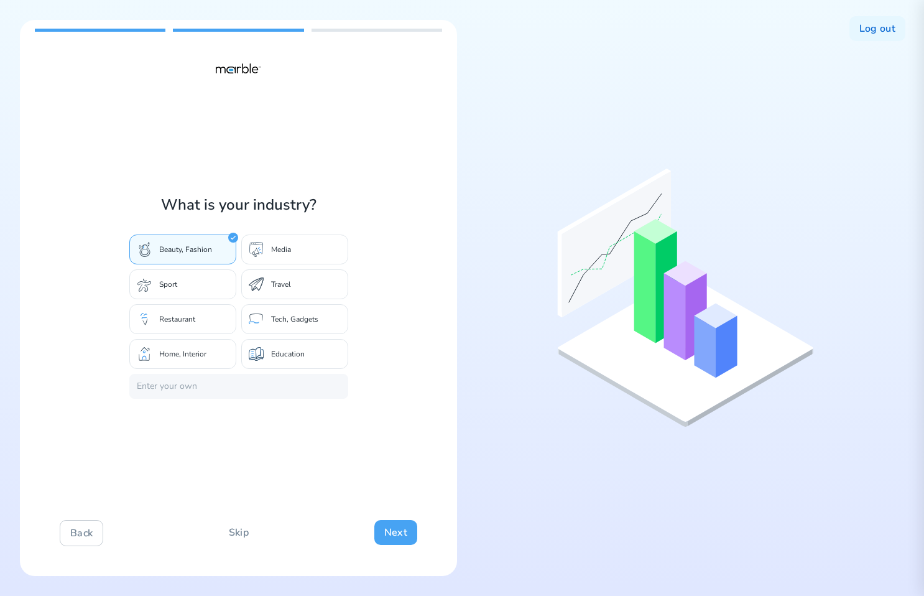
click at [391, 529] on button "Next" at bounding box center [395, 532] width 43 height 25
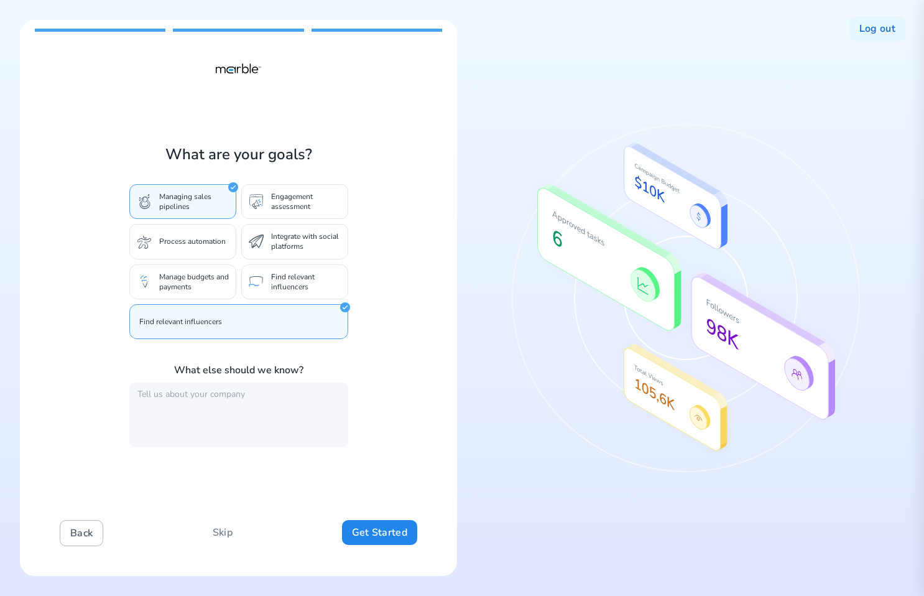
click at [78, 540] on button "Back" at bounding box center [82, 533] width 44 height 26
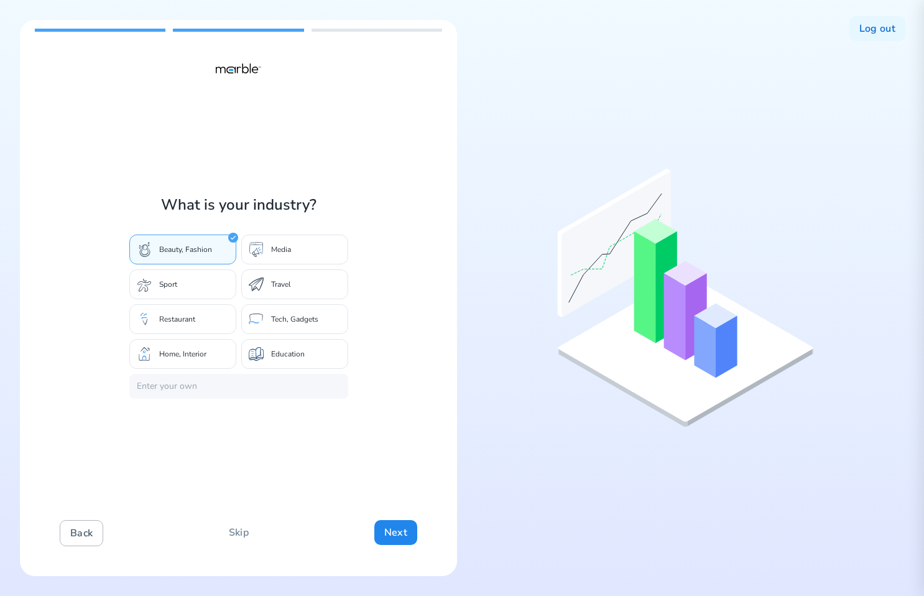
click at [78, 540] on button "Back" at bounding box center [82, 533] width 44 height 26
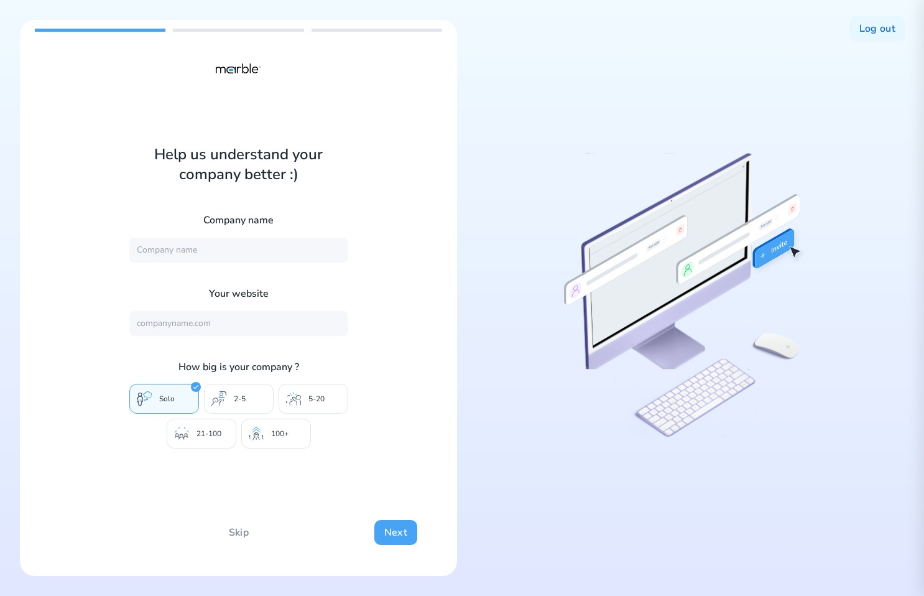
click at [392, 539] on button "Next" at bounding box center [395, 532] width 43 height 25
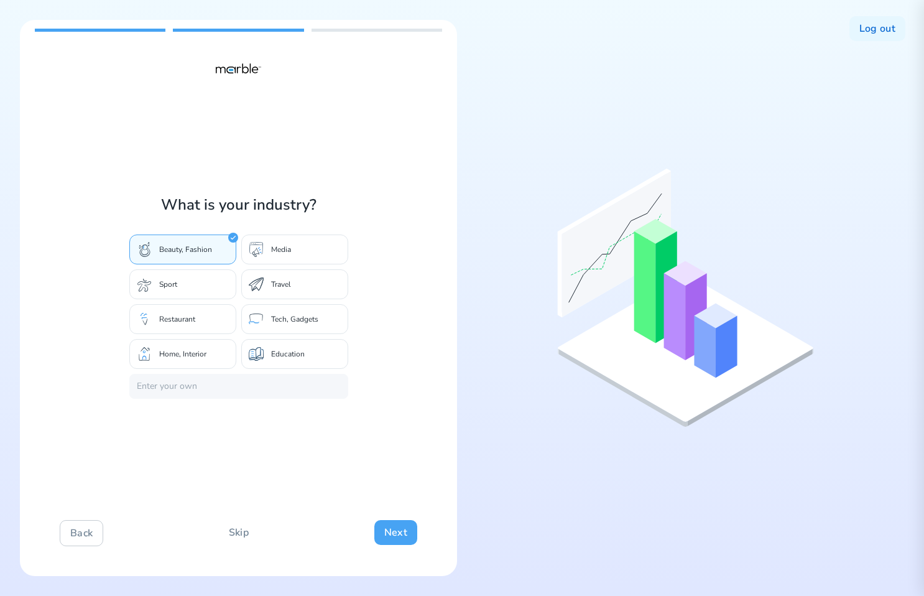
click at [392, 539] on button "Next" at bounding box center [395, 532] width 43 height 25
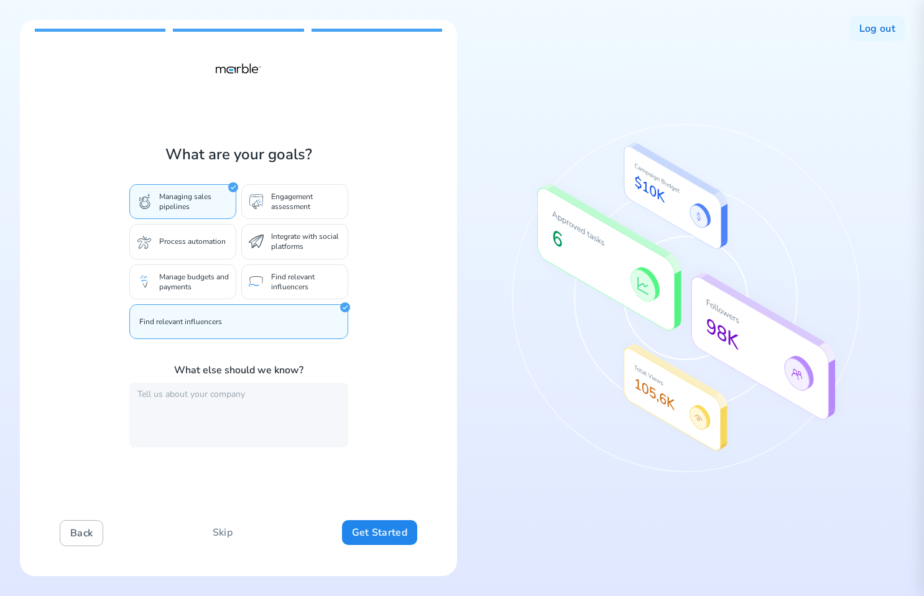
click at [88, 526] on button "Back" at bounding box center [82, 533] width 44 height 26
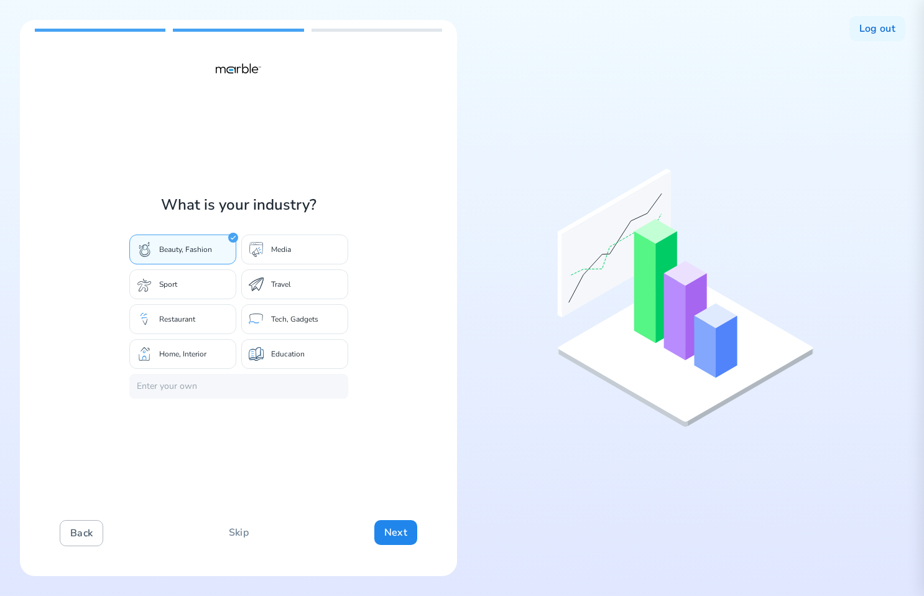
click at [88, 526] on button "Back" at bounding box center [82, 533] width 44 height 26
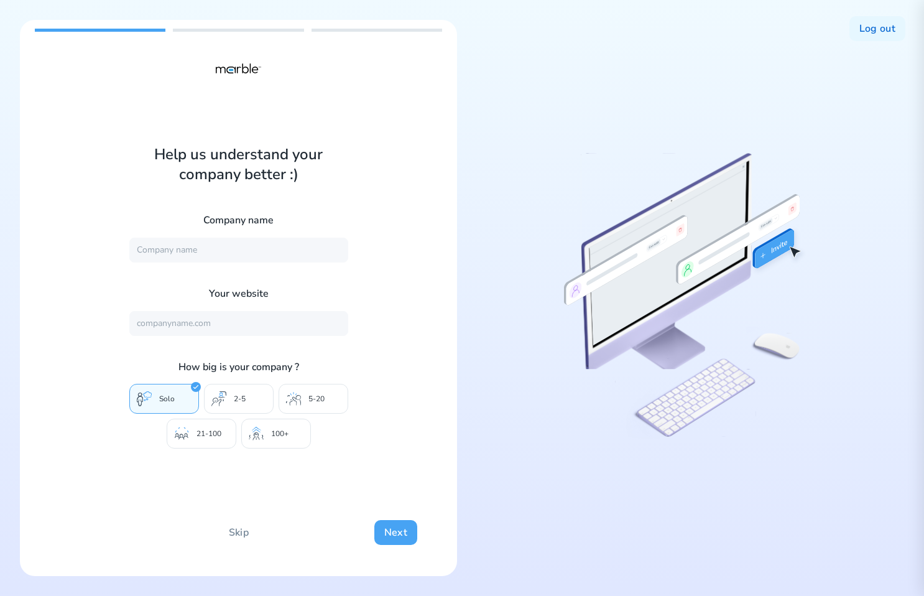
click at [391, 525] on button "Next" at bounding box center [395, 532] width 43 height 25
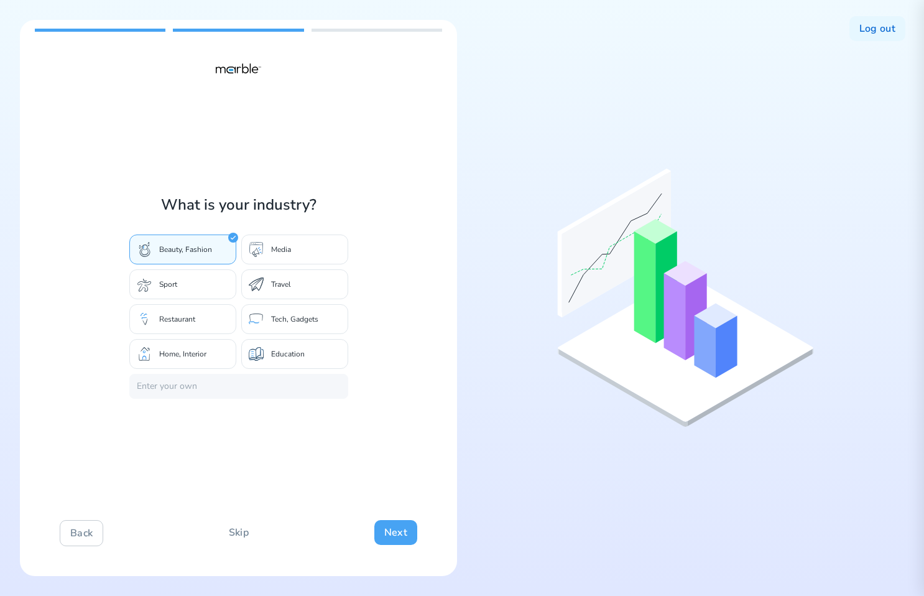
click at [391, 525] on button "Next" at bounding box center [395, 532] width 43 height 25
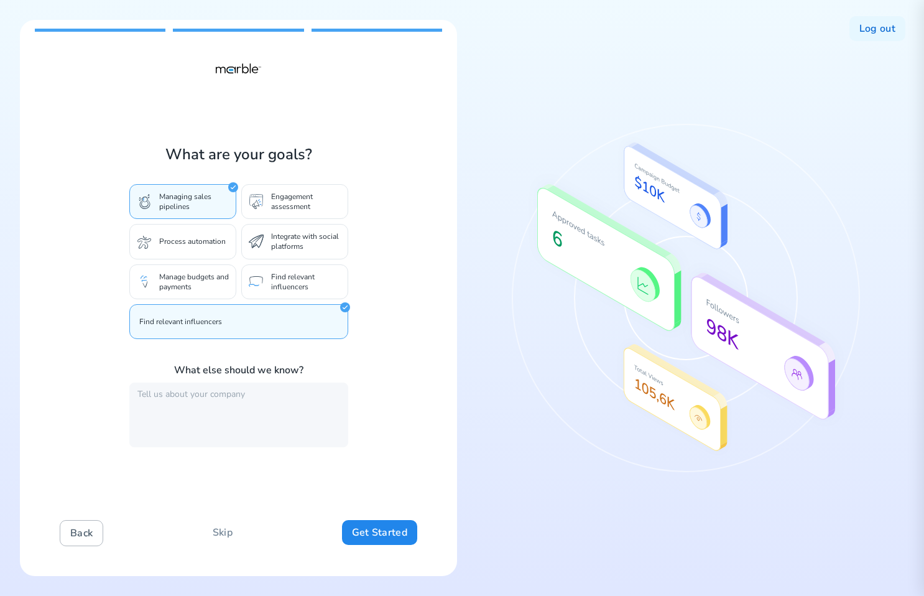
click at [88, 531] on button "Back" at bounding box center [82, 533] width 44 height 26
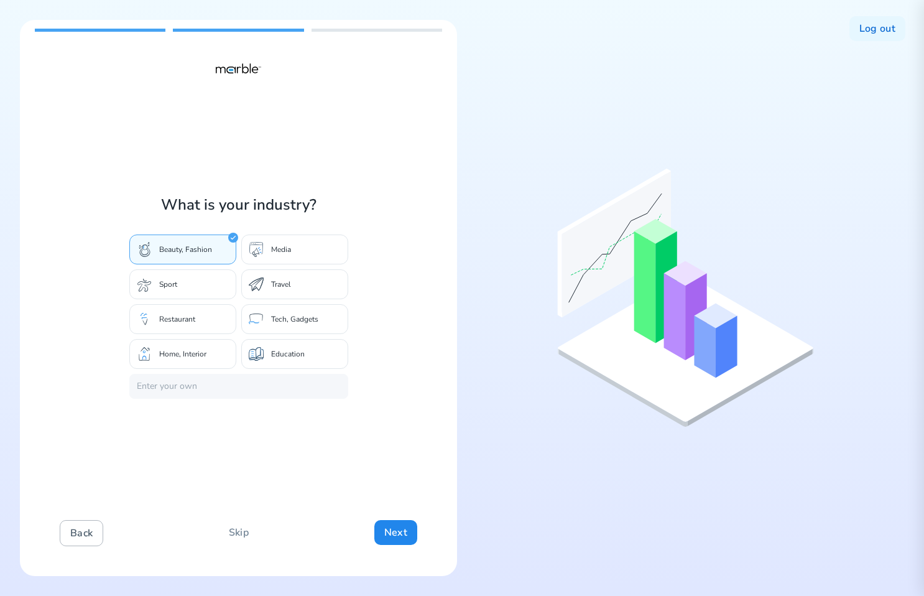
click at [88, 531] on button "Back" at bounding box center [82, 533] width 44 height 26
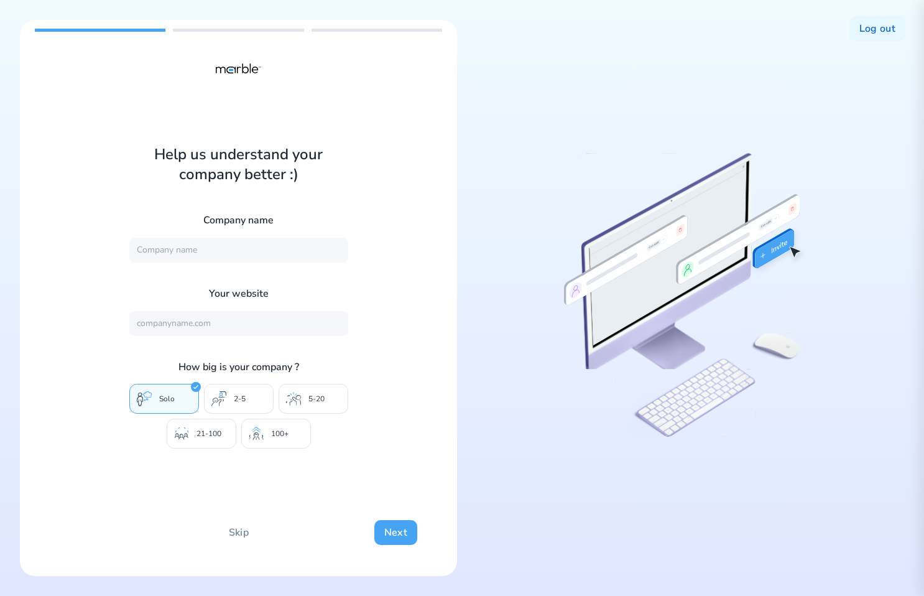
click at [400, 528] on button "Next" at bounding box center [395, 532] width 43 height 25
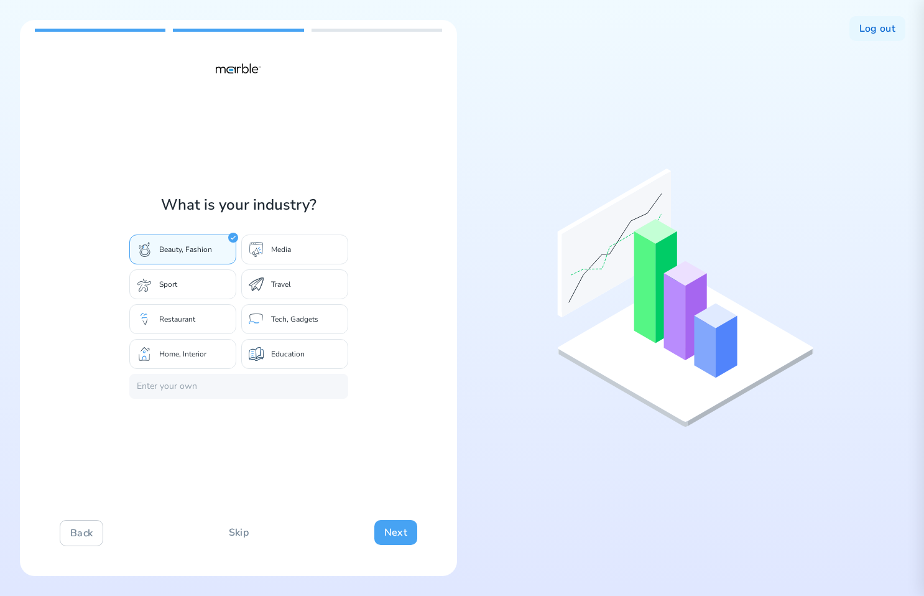
click at [400, 528] on button "Next" at bounding box center [395, 532] width 43 height 25
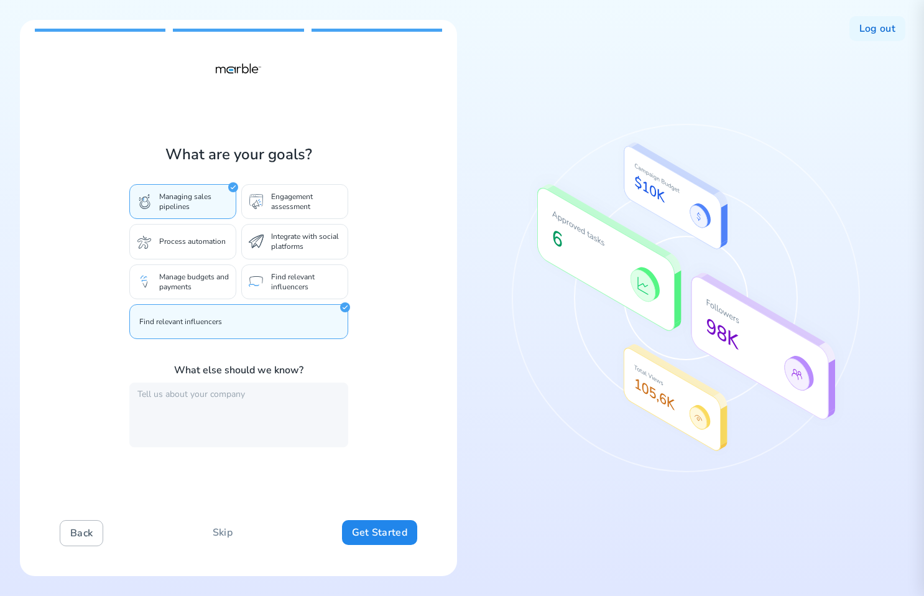
click at [94, 534] on button "Back" at bounding box center [82, 533] width 44 height 26
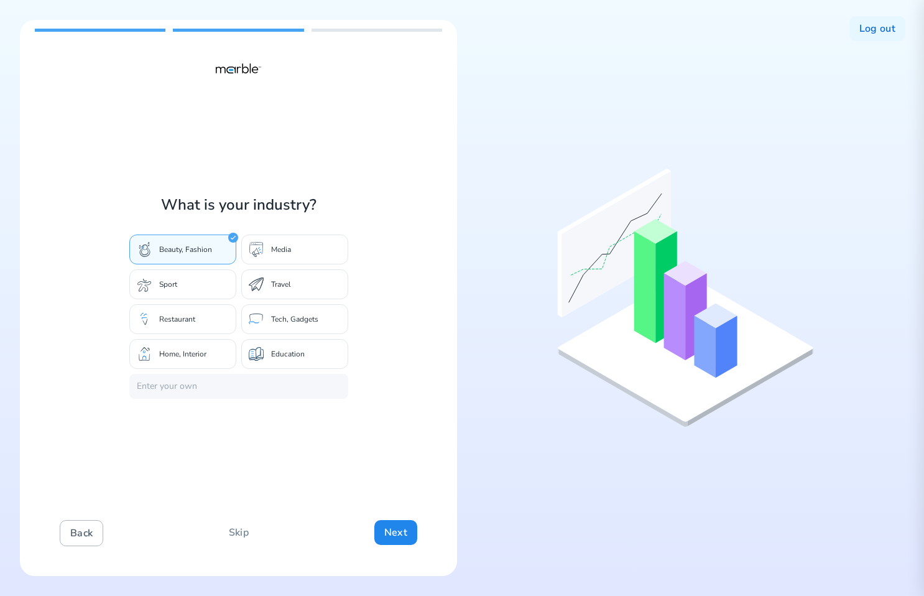
click at [94, 534] on button "Back" at bounding box center [82, 533] width 44 height 26
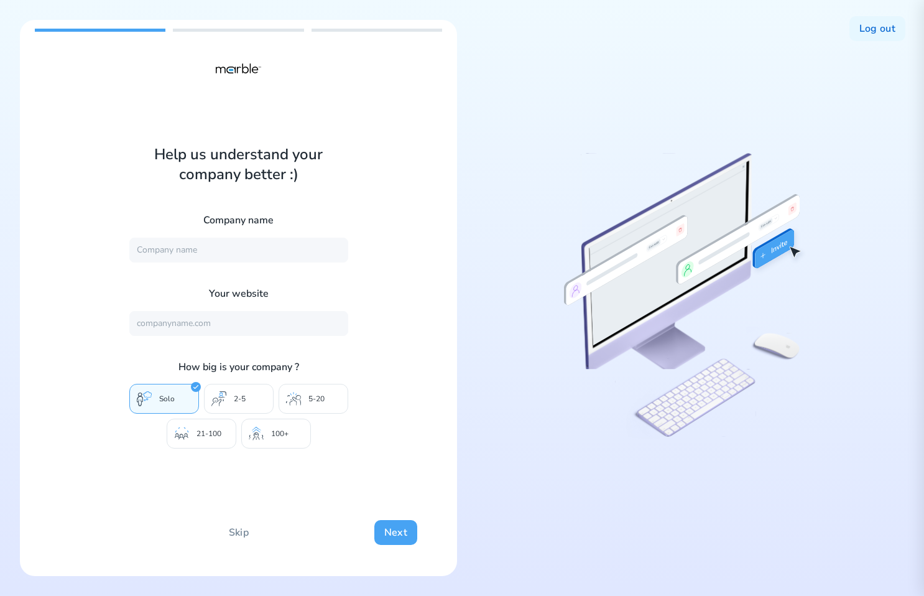
click at [380, 524] on button "Next" at bounding box center [395, 532] width 43 height 25
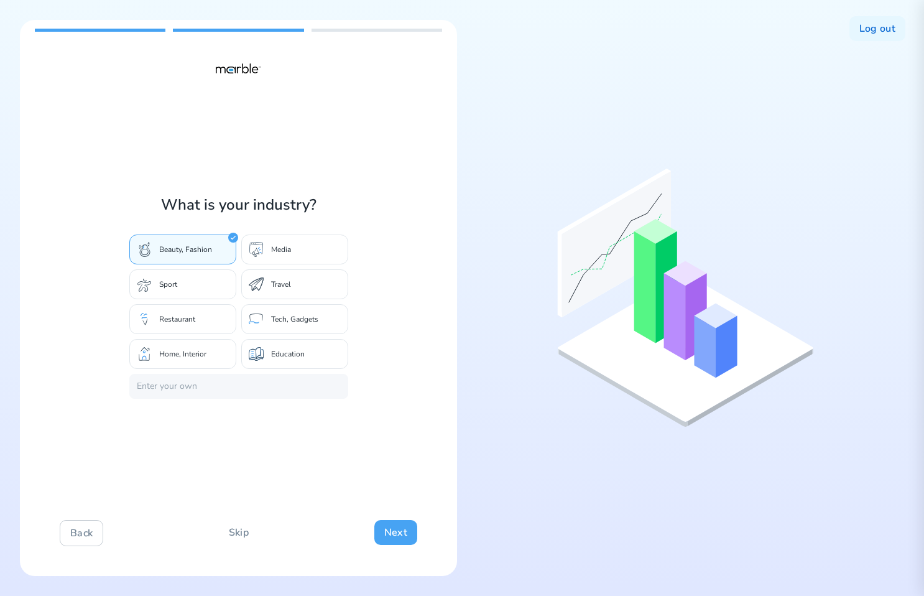
click at [380, 524] on button "Next" at bounding box center [395, 532] width 43 height 25
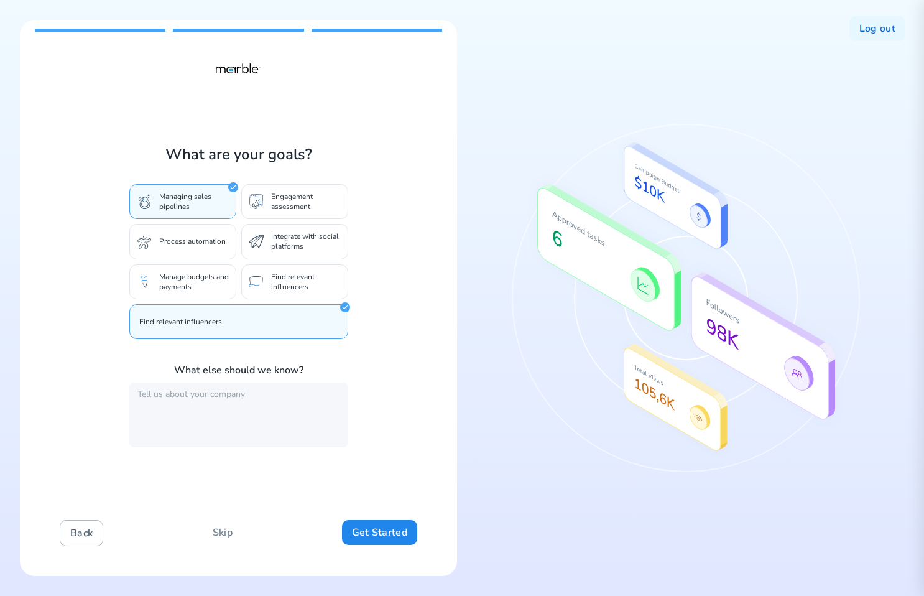
click at [78, 536] on button "Back" at bounding box center [82, 533] width 44 height 26
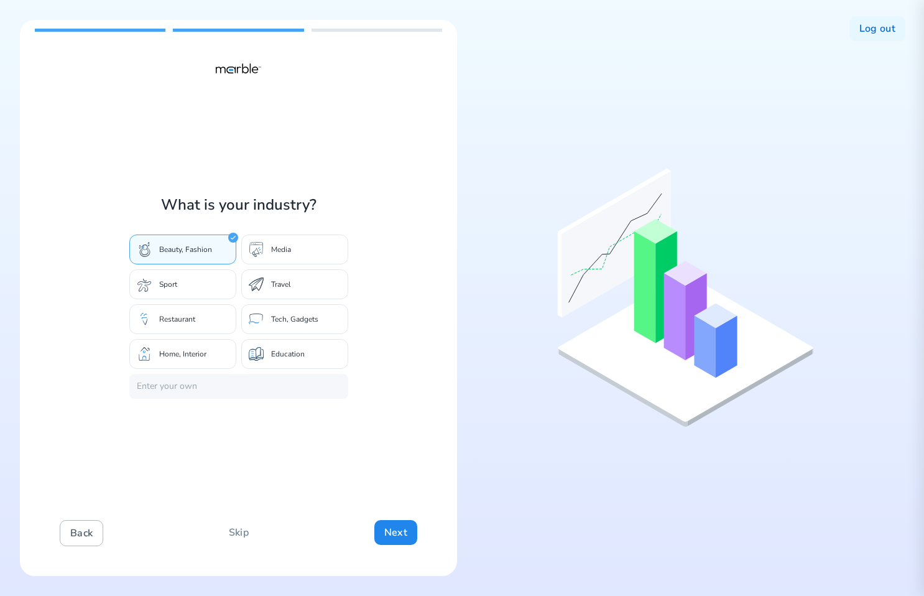
click at [78, 536] on button "Back" at bounding box center [82, 533] width 44 height 26
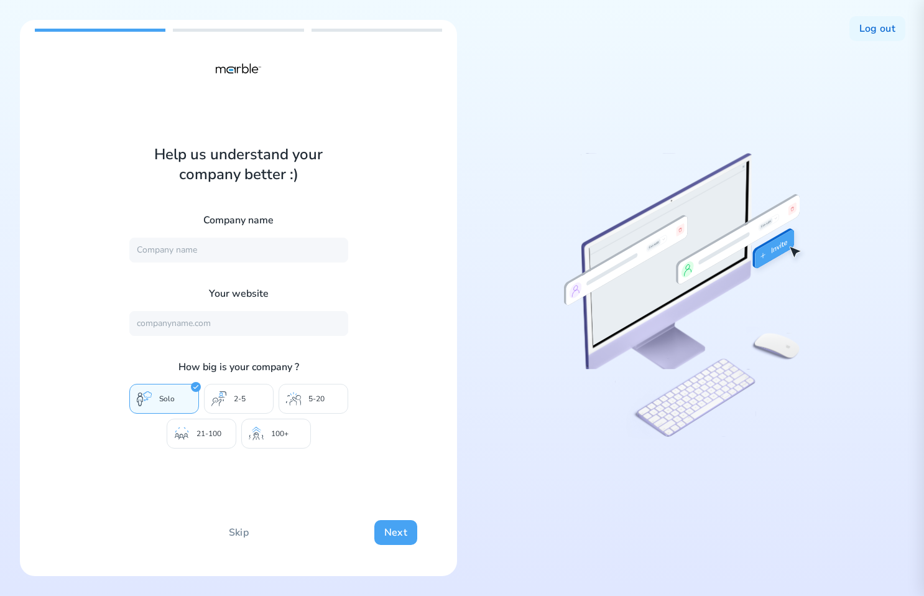
click at [396, 533] on button "Next" at bounding box center [395, 532] width 43 height 25
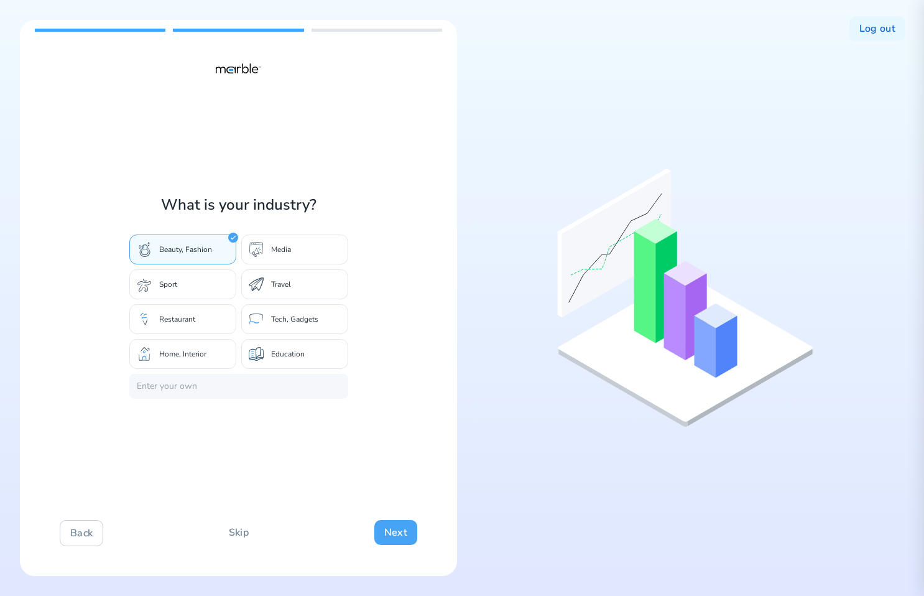
click at [396, 533] on button "Next" at bounding box center [395, 532] width 43 height 25
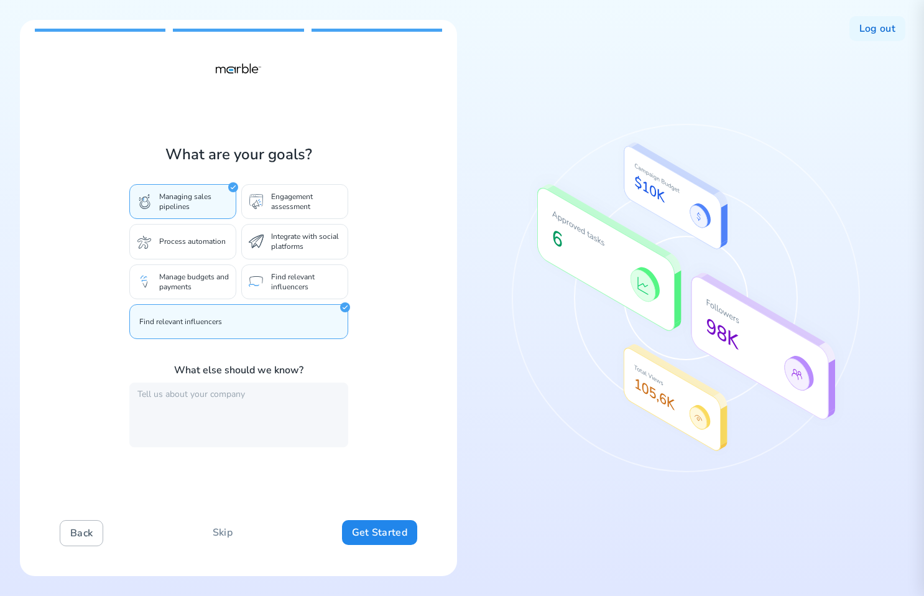
click at [77, 529] on button "Back" at bounding box center [82, 533] width 44 height 26
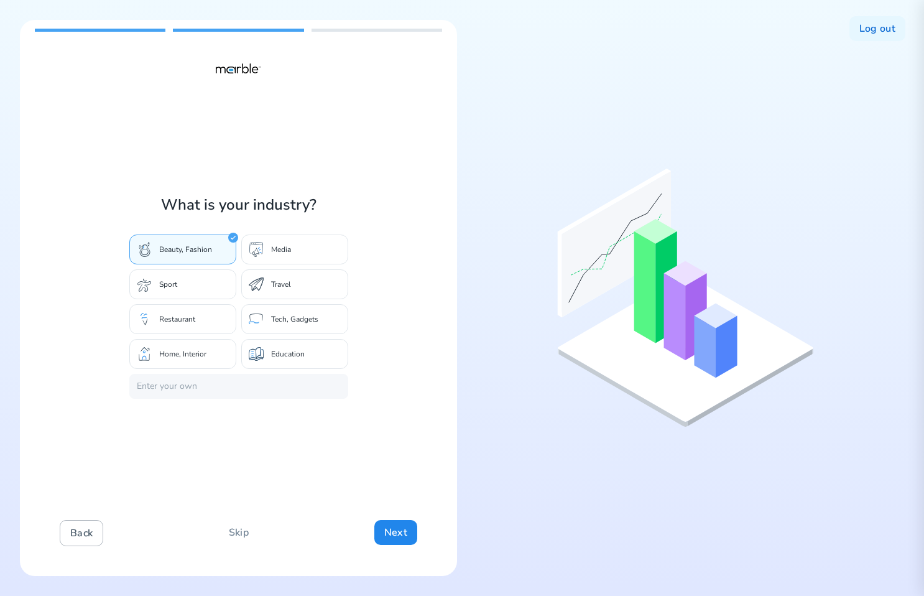
click at [77, 529] on button "Back" at bounding box center [82, 533] width 44 height 26
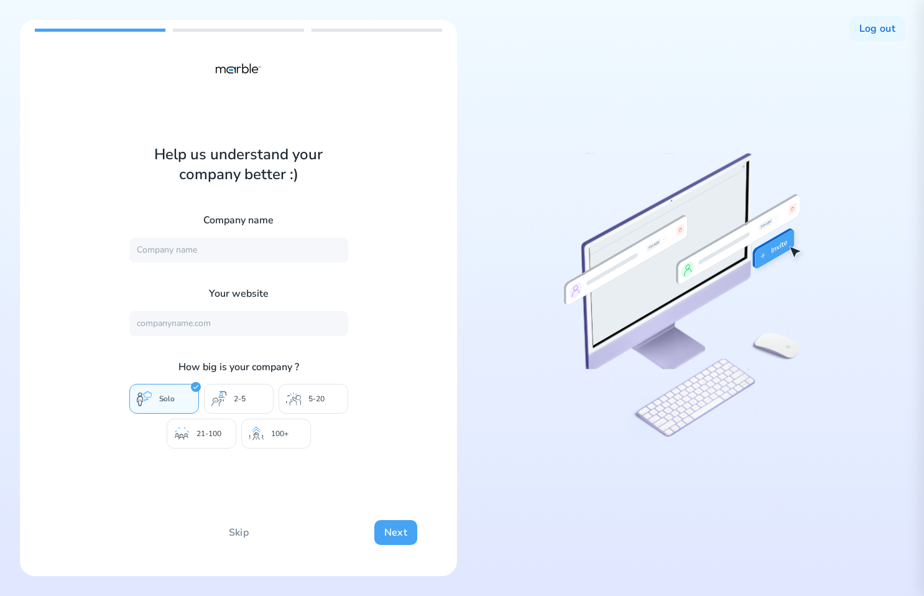
click at [386, 532] on button "Next" at bounding box center [395, 532] width 43 height 25
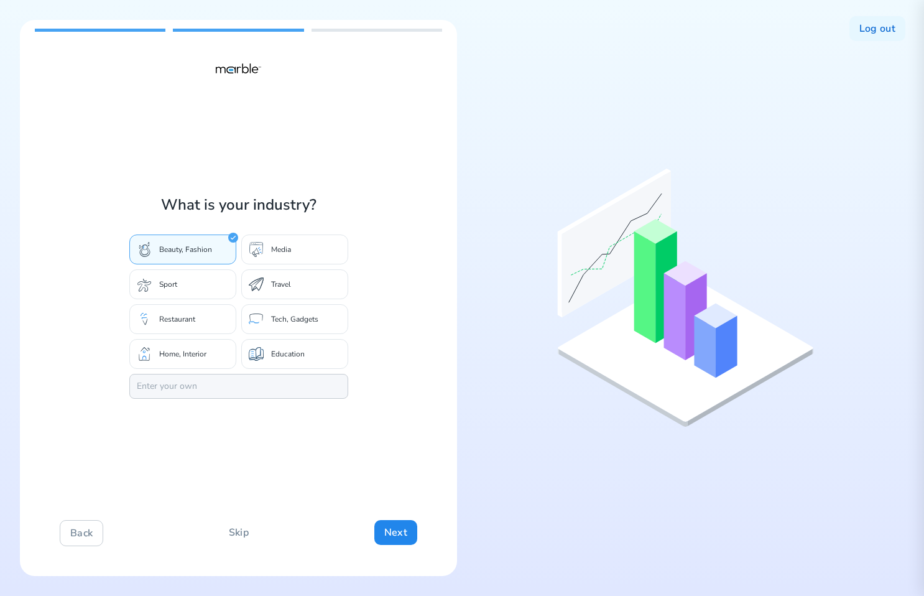
click at [312, 383] on input at bounding box center [238, 386] width 219 height 25
click at [391, 448] on div "What is your industry? Beauty, Fashion Media Sport Travel Restaurant Tech, Gadg…" at bounding box center [238, 298] width 437 height 556
click at [386, 531] on button "Next" at bounding box center [395, 532] width 43 height 25
